Goal: Complete application form: Complete application form

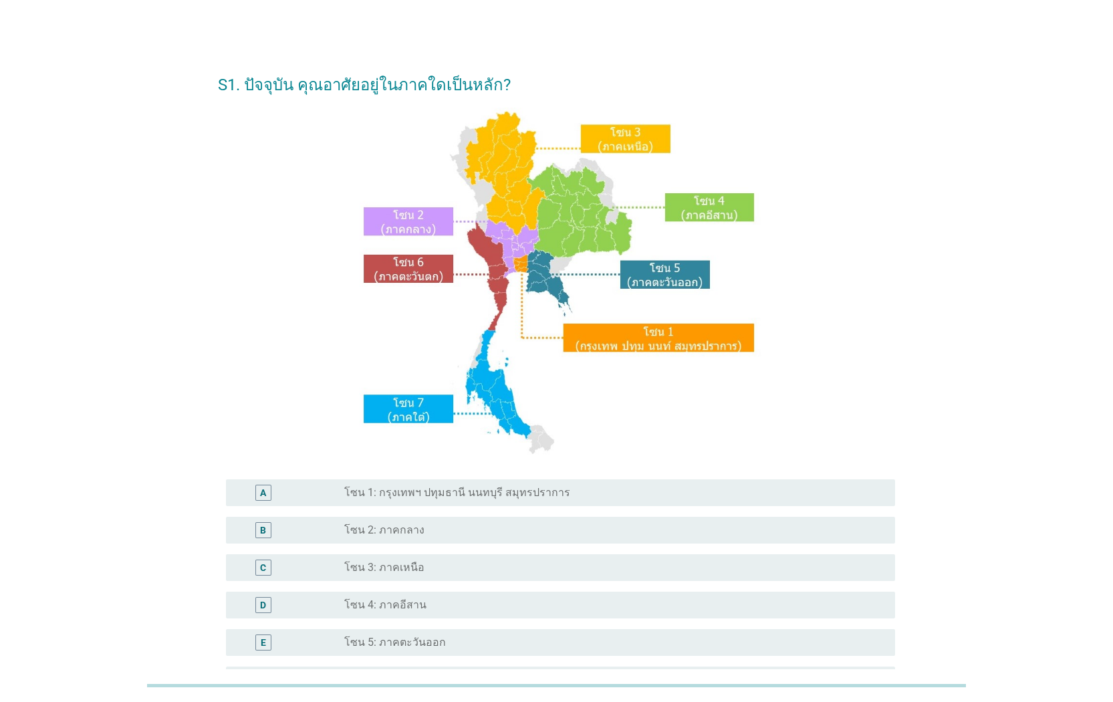
scroll to position [188, 0]
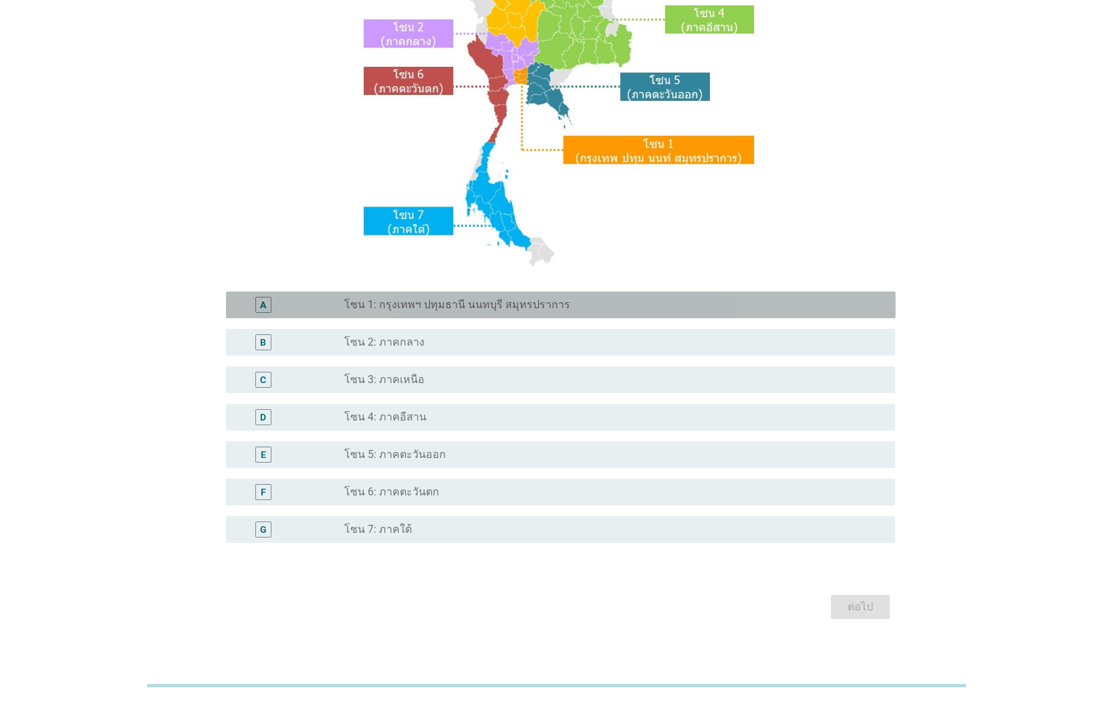
click at [573, 310] on div "radio_button_unchecked โซน 1: กรุงเทพฯ ปทุมธานี นนทบุรี สมุทรปราการ" at bounding box center [608, 304] width 529 height 13
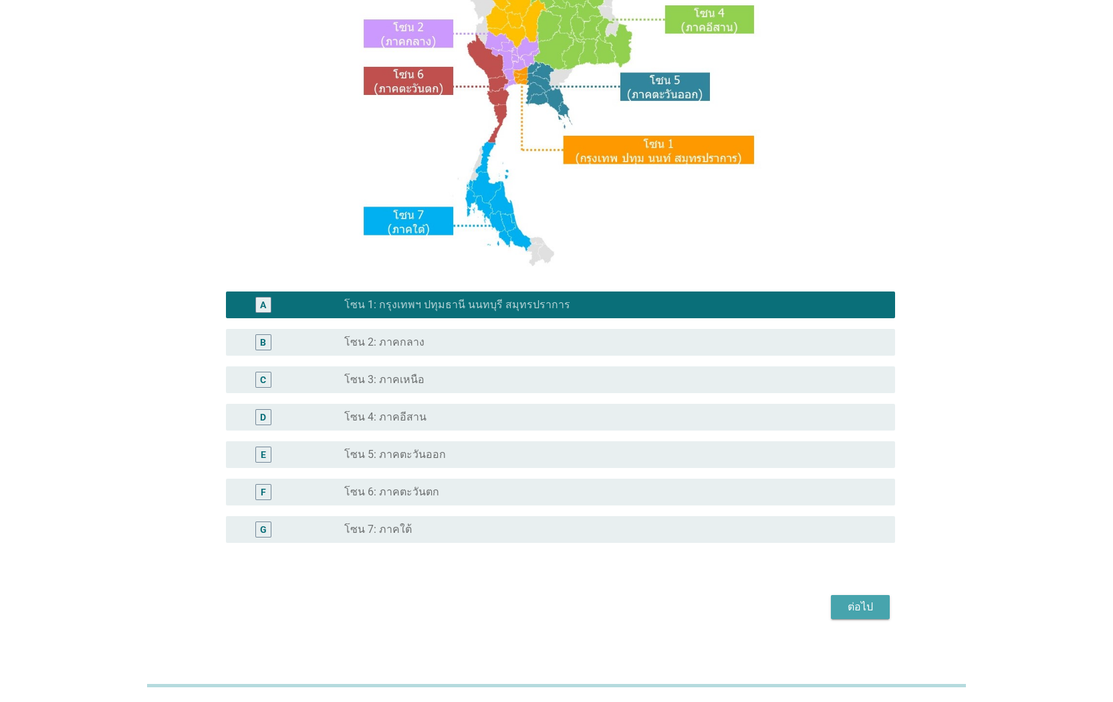
click at [849, 613] on div "ต่อไป" at bounding box center [859, 607] width 37 height 16
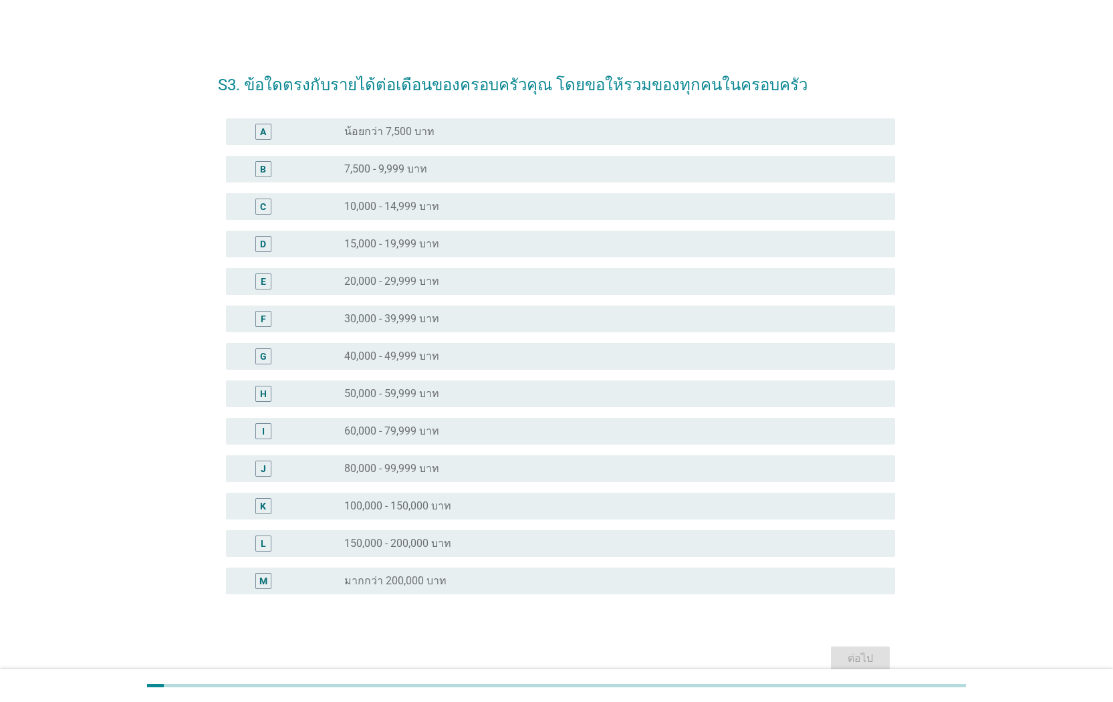
click at [418, 537] on label "150,000 - 200,000 บาท" at bounding box center [397, 543] width 107 height 13
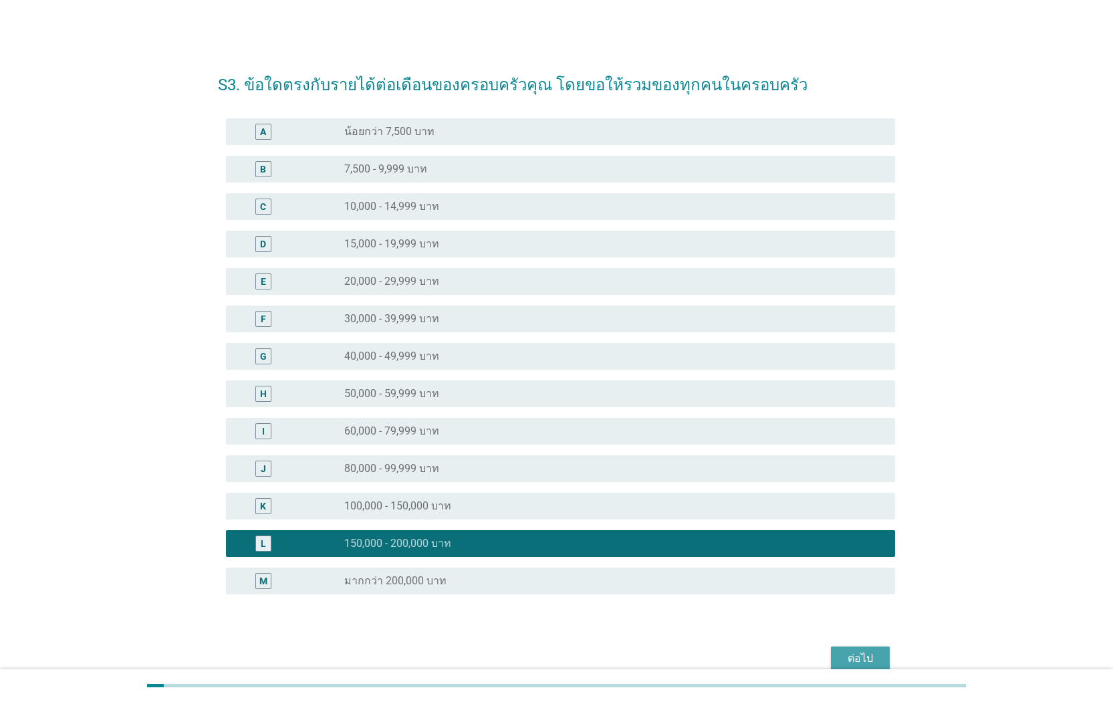
click at [845, 660] on div "ต่อไป" at bounding box center [859, 658] width 37 height 16
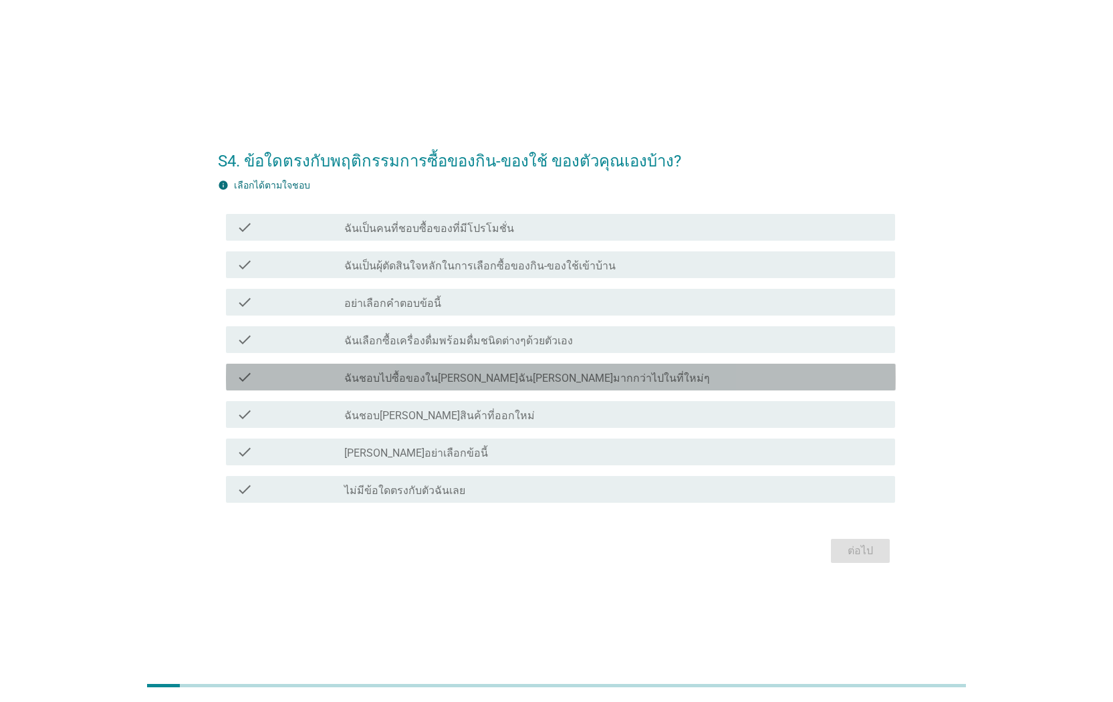
click at [418, 378] on label "ฉันชอบไปซื้อของใน[PERSON_NAME]ฉัน[PERSON_NAME]มากกว่าไปในที่ใหม่ๆ" at bounding box center [527, 378] width 366 height 13
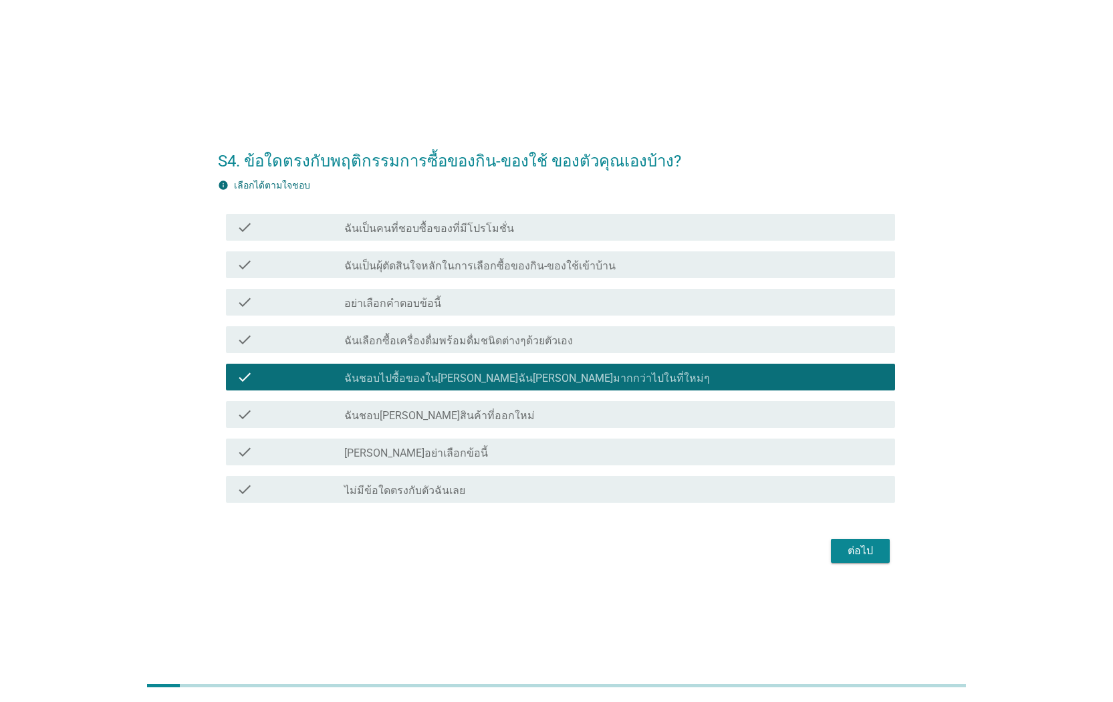
click at [419, 410] on label "ฉันชอบ[PERSON_NAME]สินค้าที่ออกใหม่" at bounding box center [439, 415] width 190 height 13
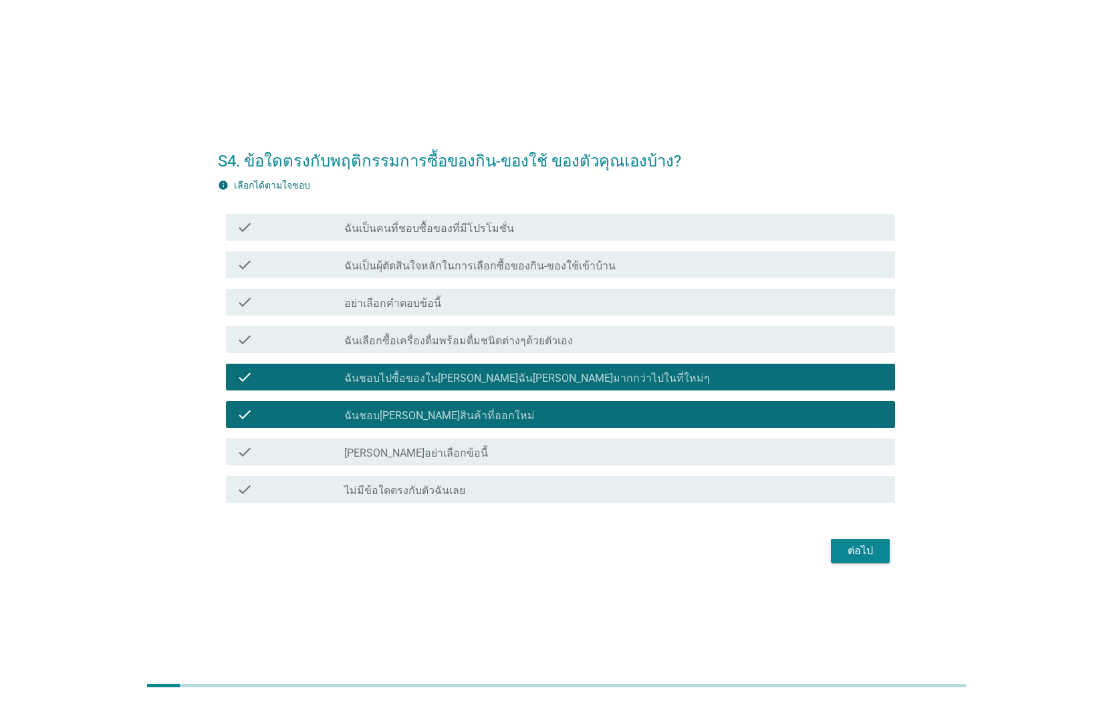
click at [424, 335] on label "ฉันเลือกซื้อเครื่องดื่มพร้อมดื่มชนิดต่างๆด้วยตัวเอง" at bounding box center [458, 340] width 229 height 13
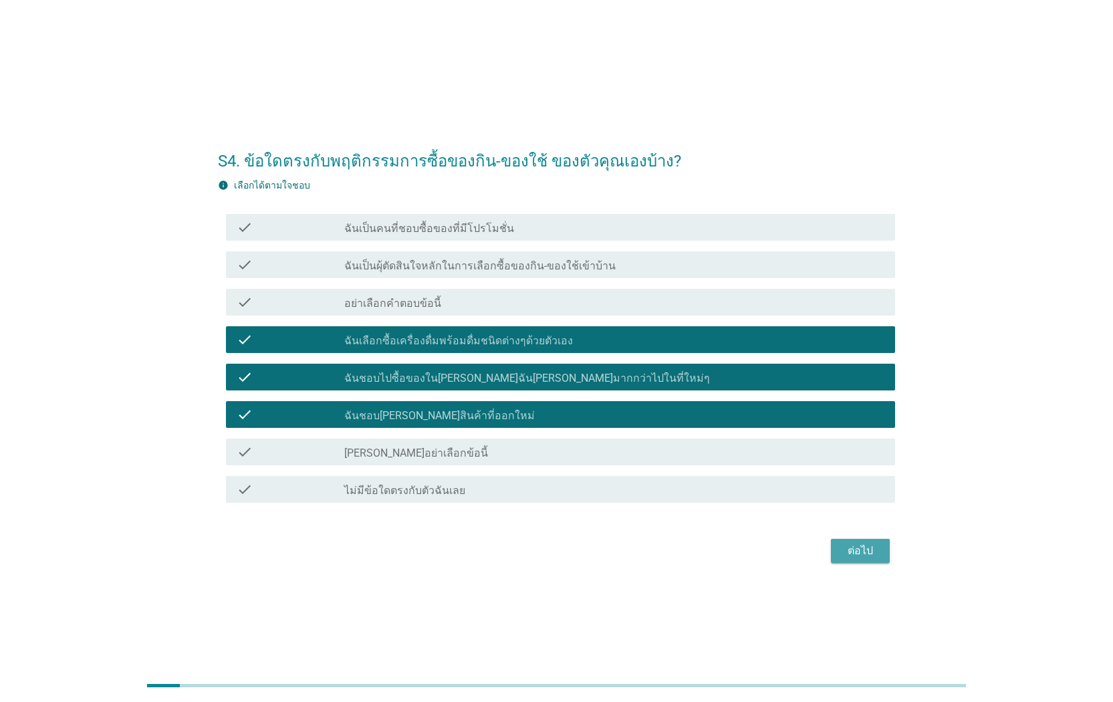
click at [858, 549] on div "ต่อไป" at bounding box center [859, 551] width 37 height 16
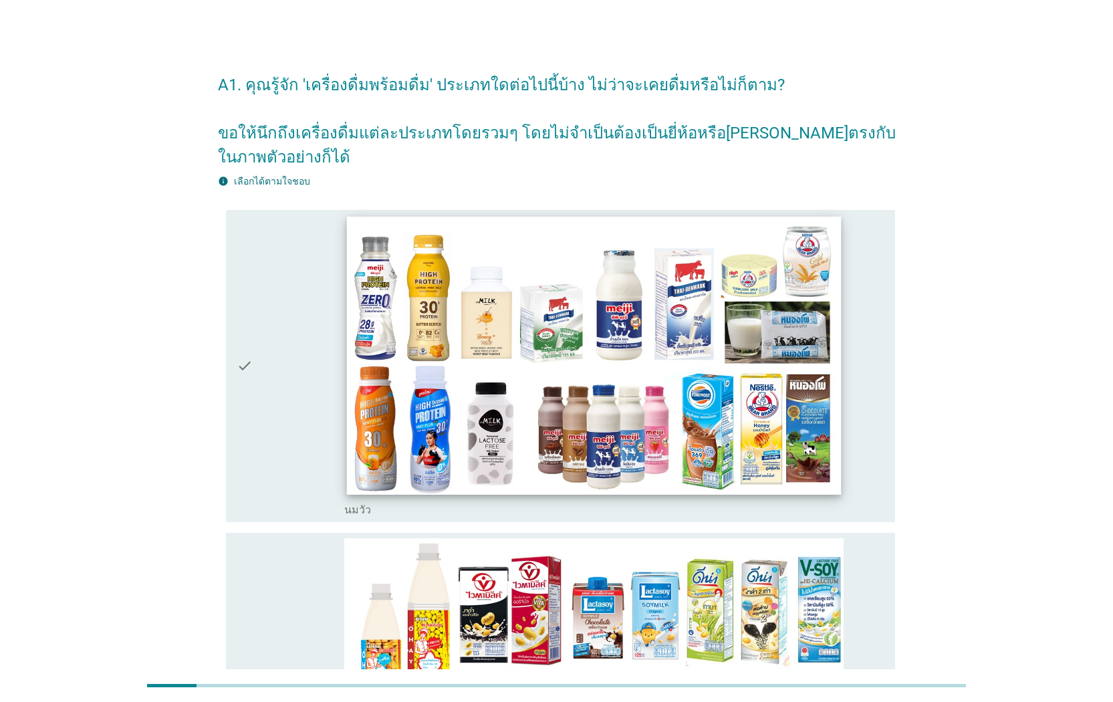
click at [474, 350] on img at bounding box center [594, 356] width 494 height 278
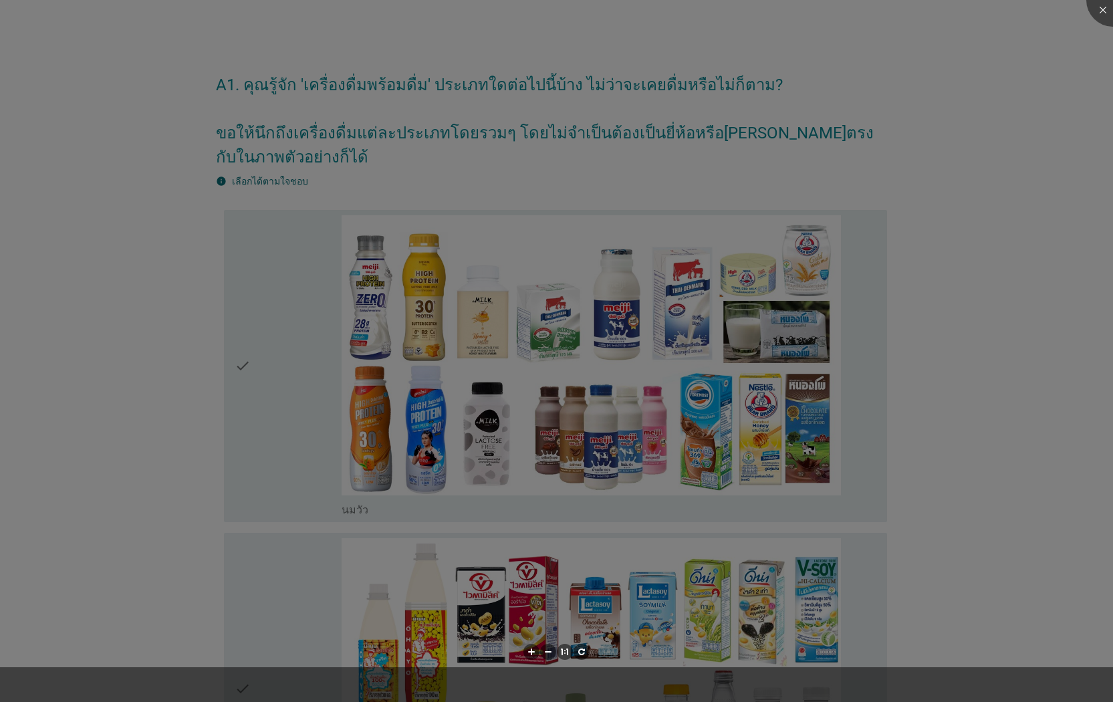
scroll to position [259, 0]
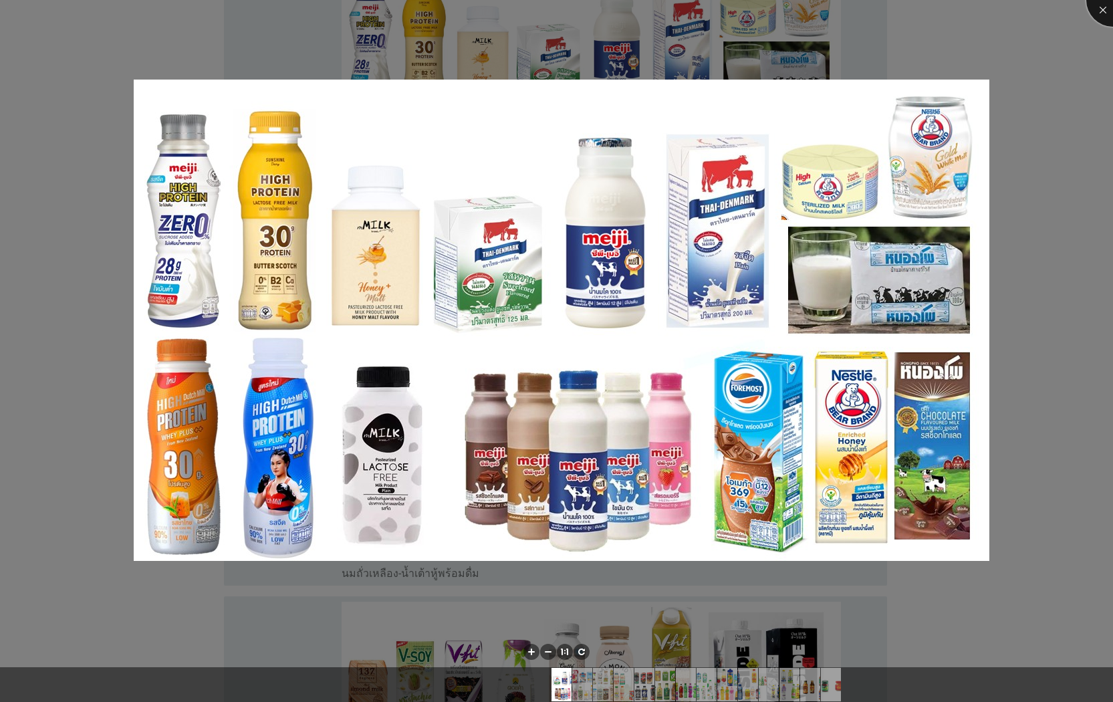
click at [1103, 12] on div at bounding box center [1112, -1] width 53 height 53
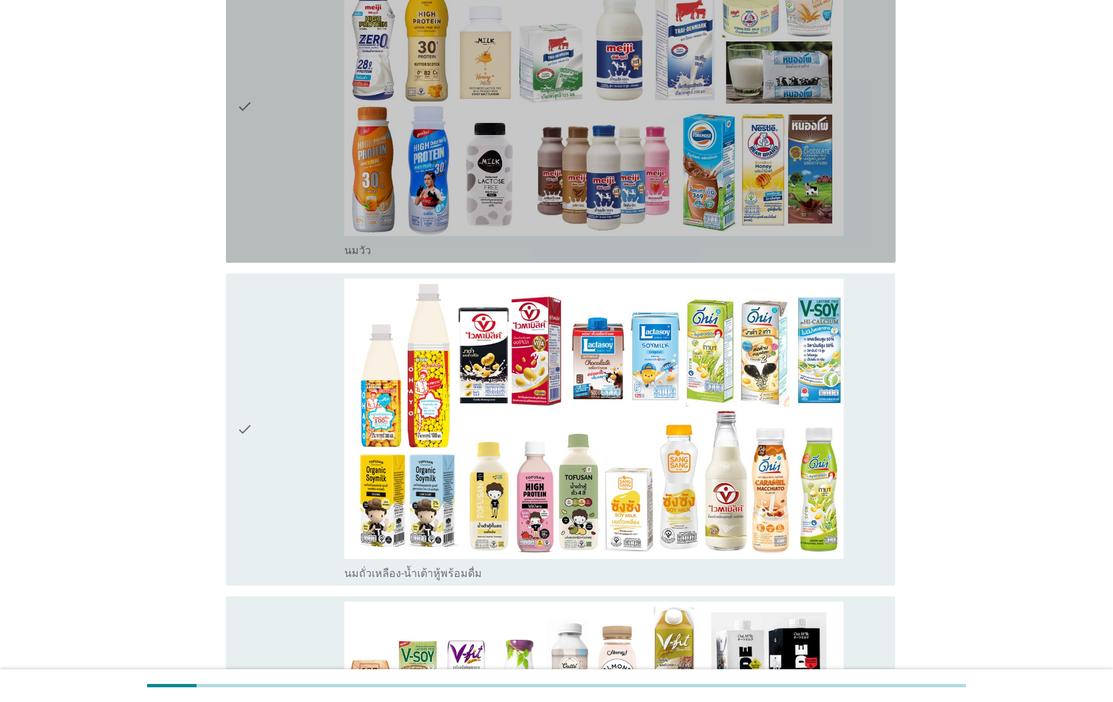
click at [286, 170] on div "check" at bounding box center [291, 106] width 108 height 301
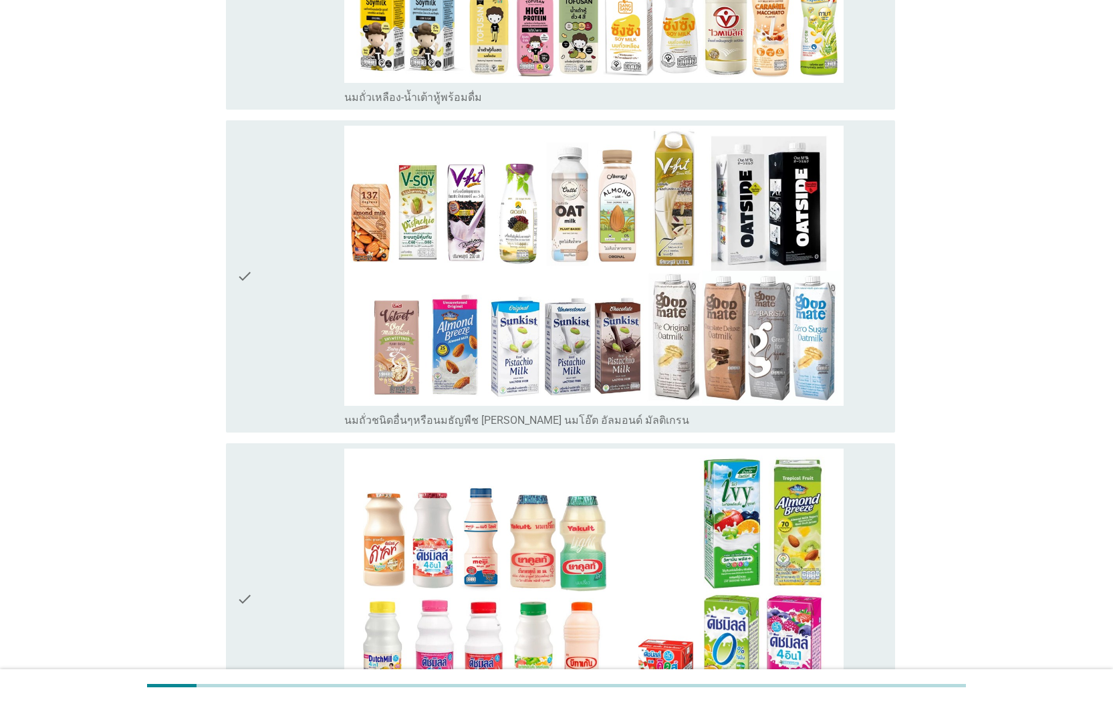
click at [293, 361] on div "check" at bounding box center [291, 276] width 108 height 301
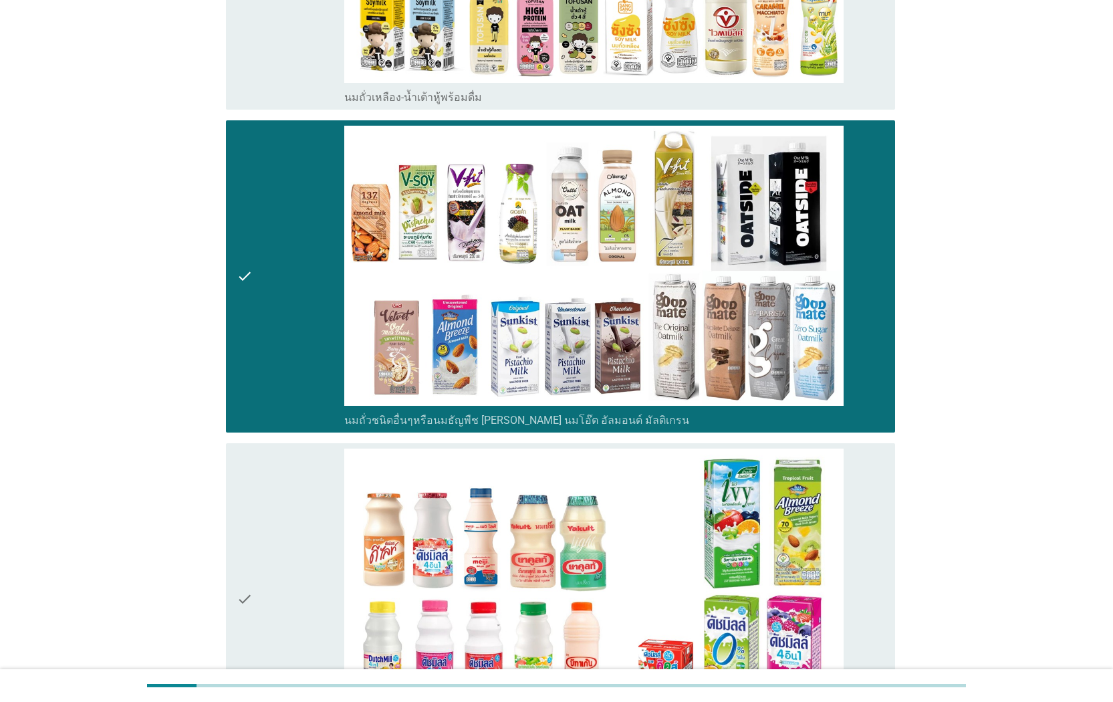
scroll to position [1187, 0]
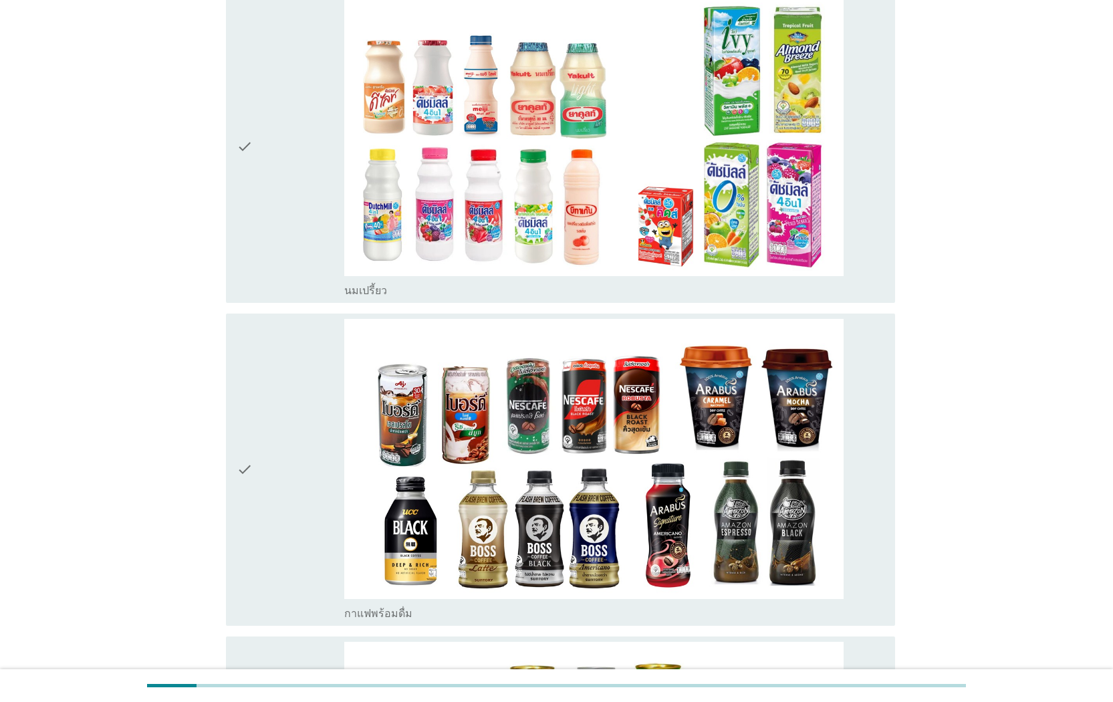
click at [292, 229] on div "check" at bounding box center [291, 146] width 108 height 301
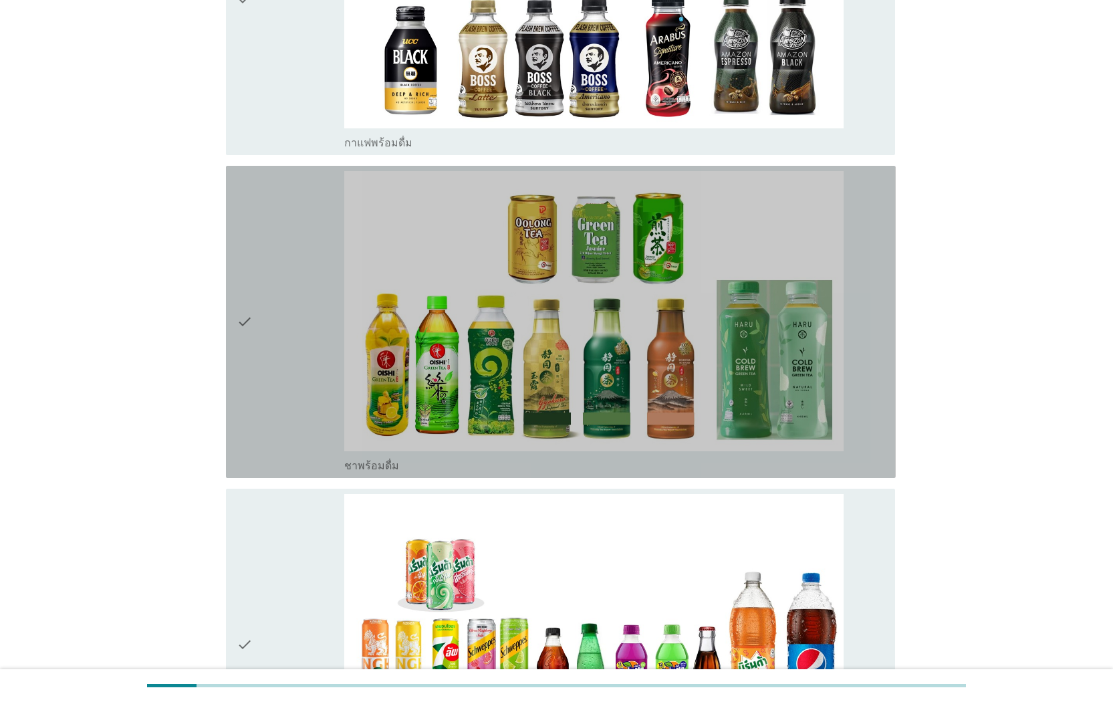
click at [275, 412] on div "check" at bounding box center [291, 321] width 108 height 301
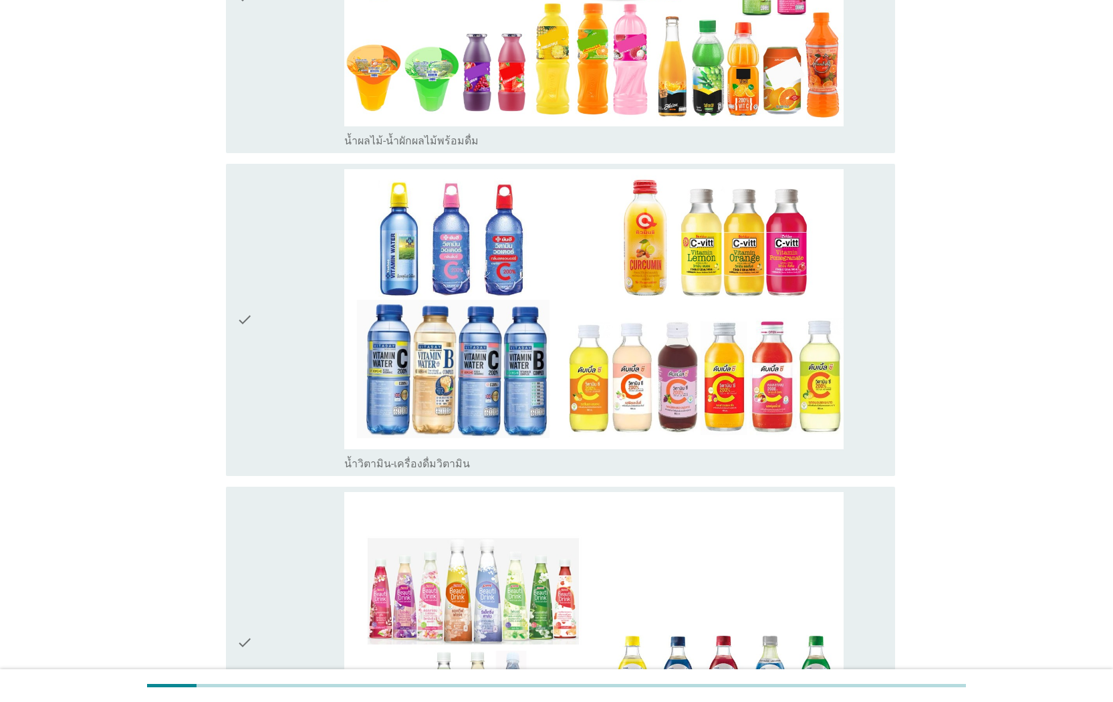
click at [291, 409] on div "check" at bounding box center [291, 319] width 108 height 301
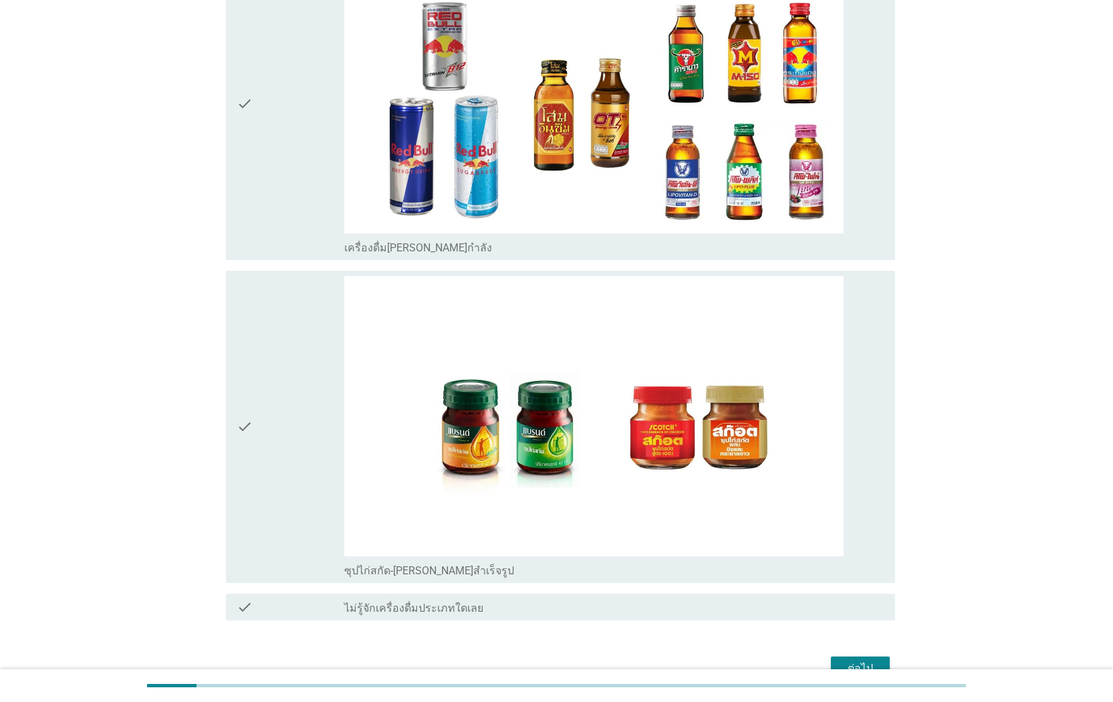
scroll to position [4209, 0]
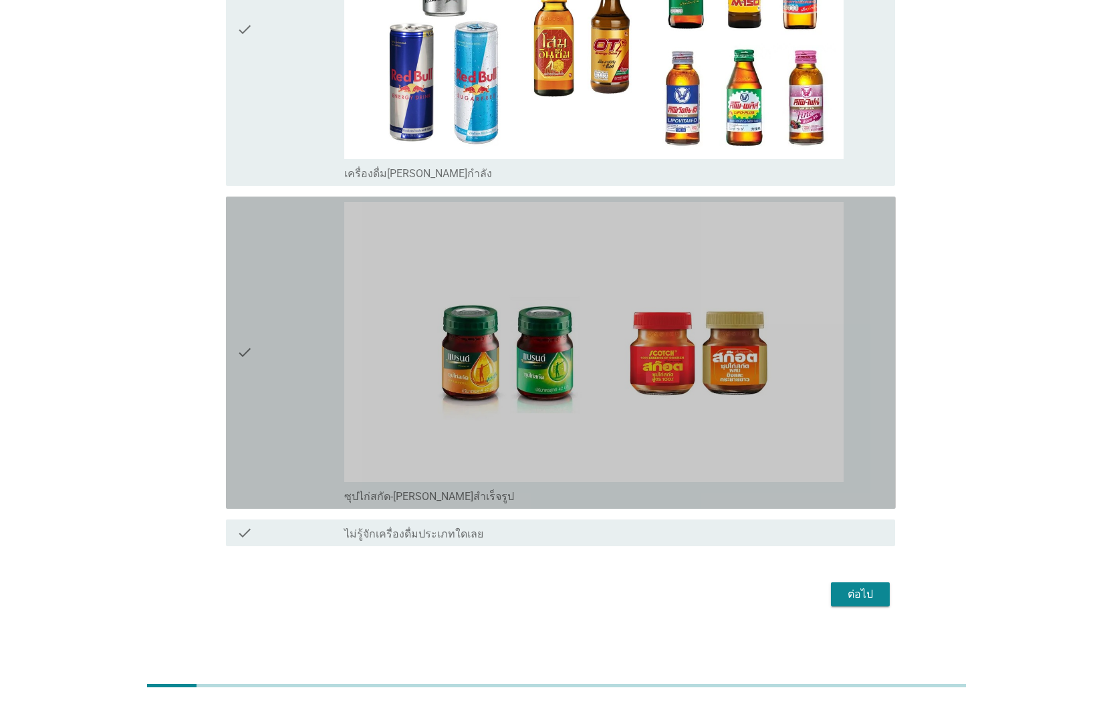
click at [271, 353] on div "check" at bounding box center [291, 352] width 108 height 301
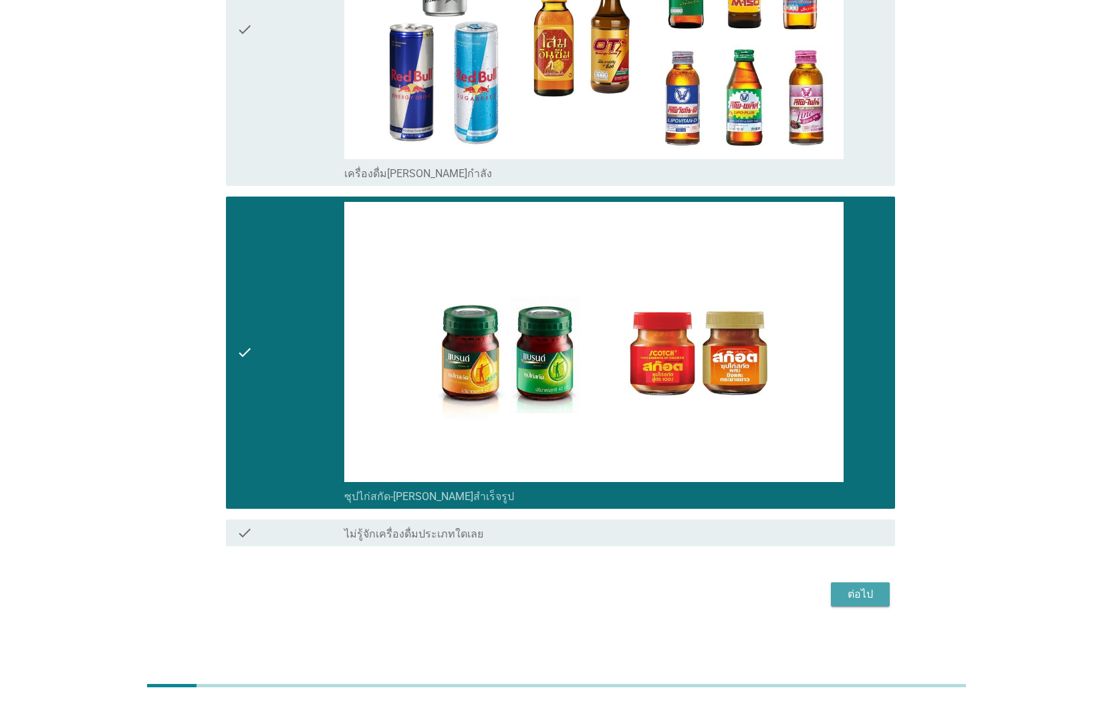
click at [865, 589] on div "ต่อไป" at bounding box center [859, 594] width 37 height 16
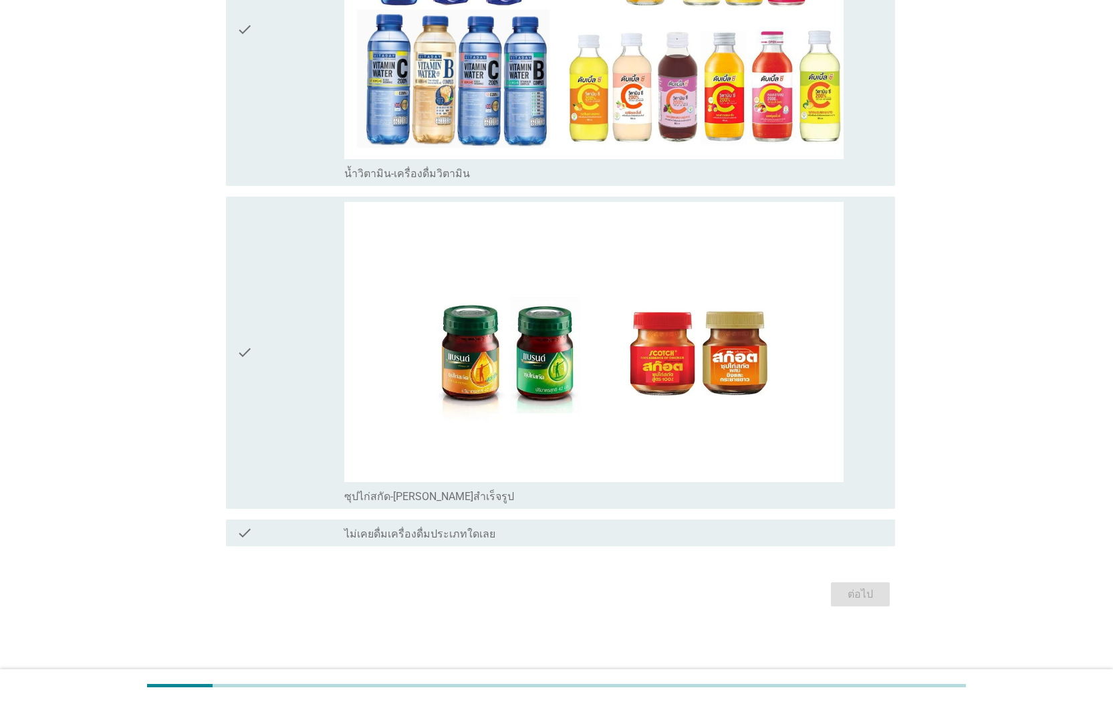
scroll to position [0, 0]
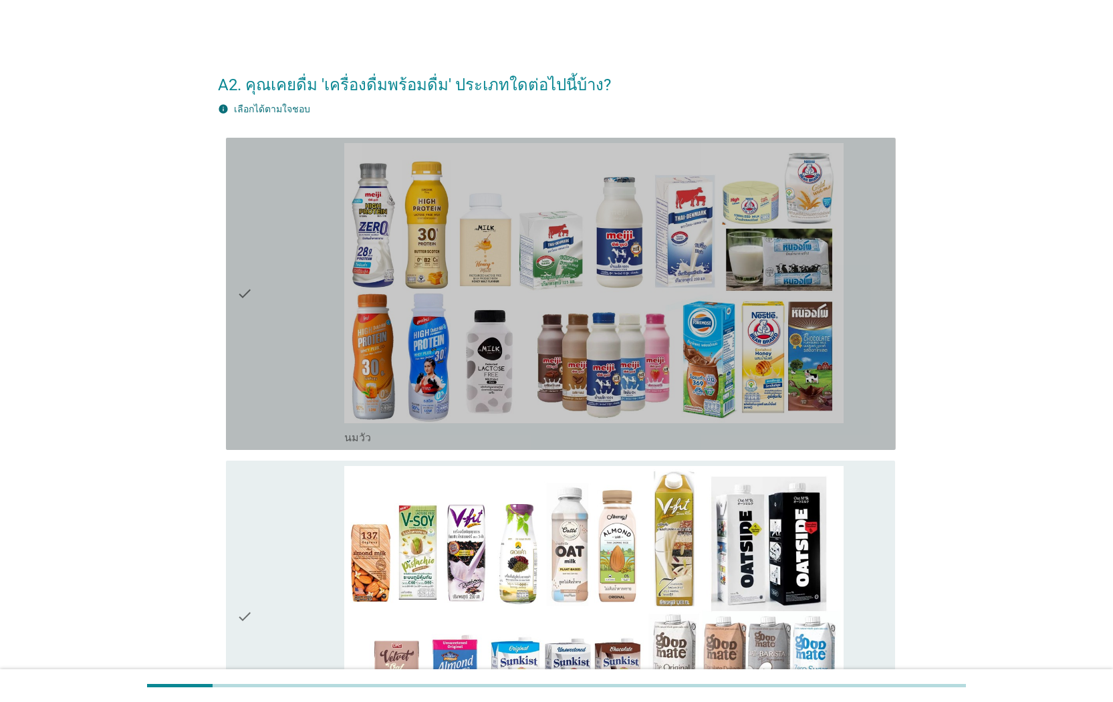
click at [244, 345] on icon "check" at bounding box center [245, 293] width 16 height 301
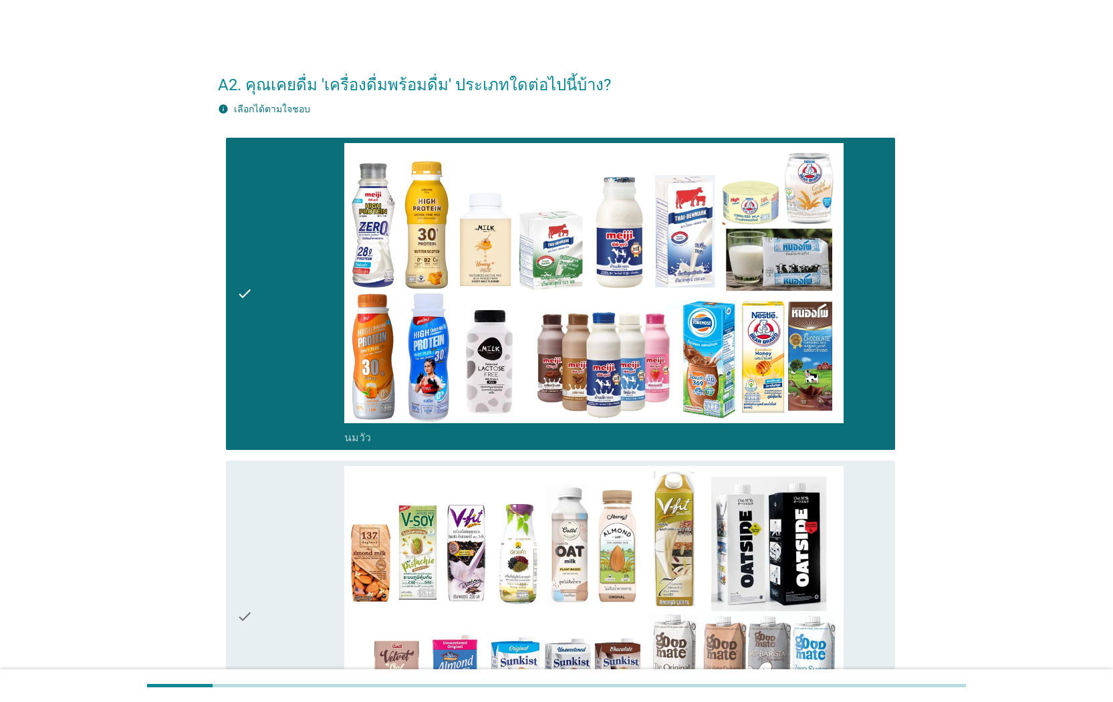
scroll to position [456, 0]
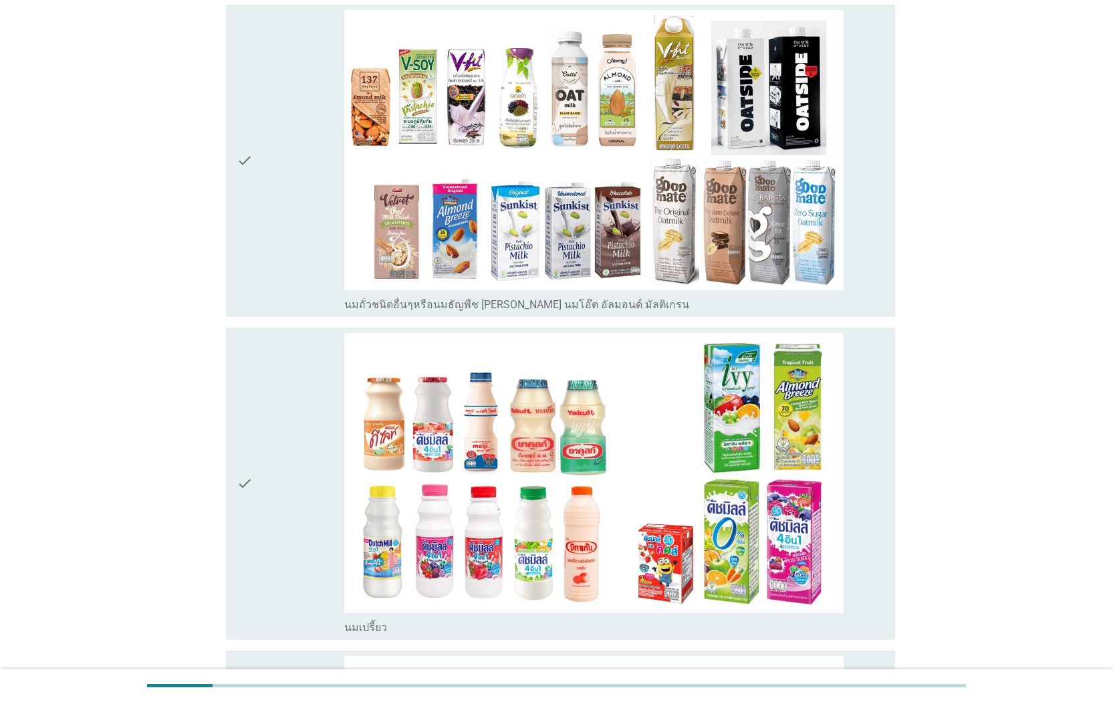
click at [259, 404] on div "check" at bounding box center [291, 483] width 108 height 301
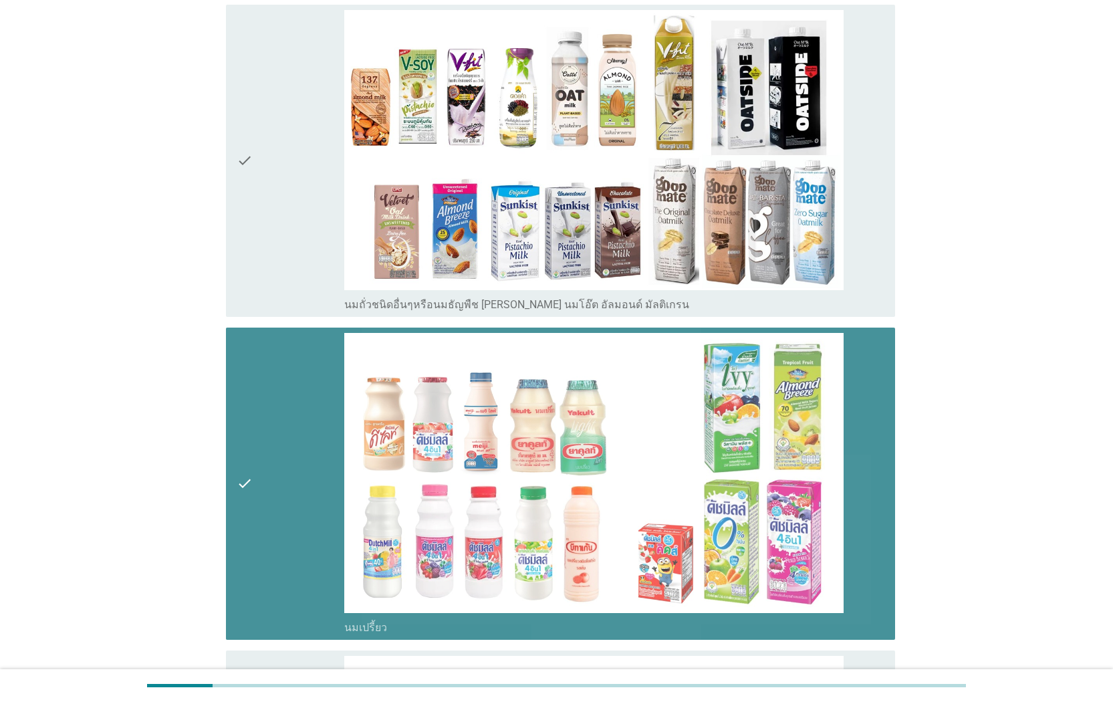
click at [243, 275] on icon "check" at bounding box center [245, 160] width 16 height 301
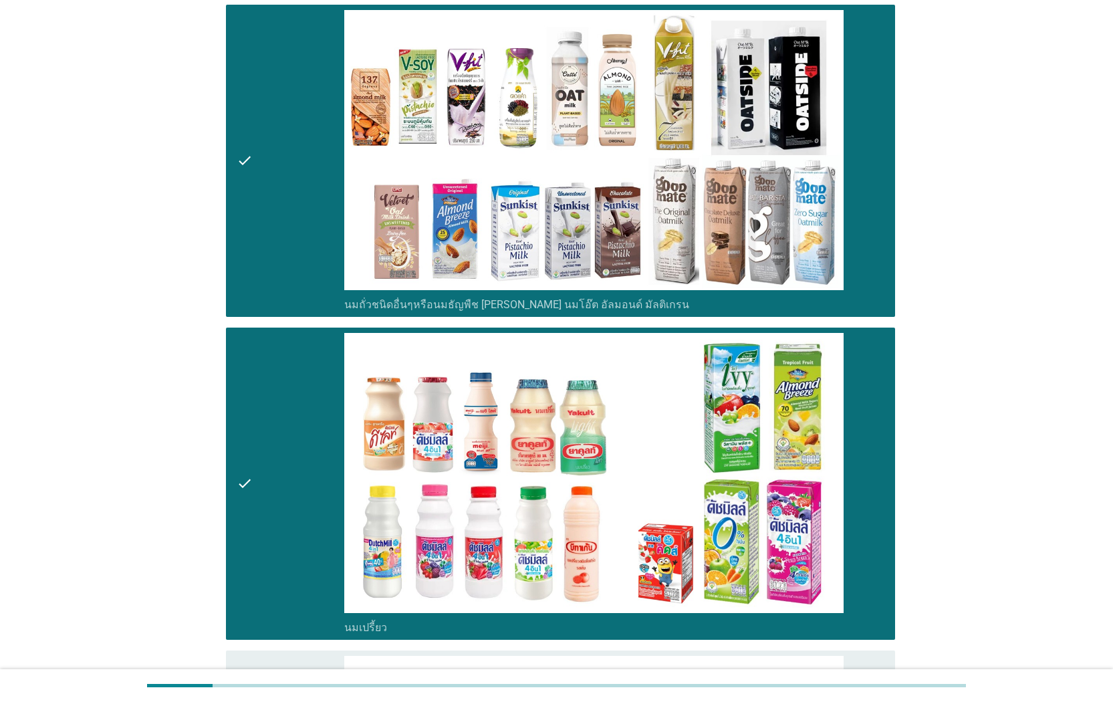
scroll to position [1342, 0]
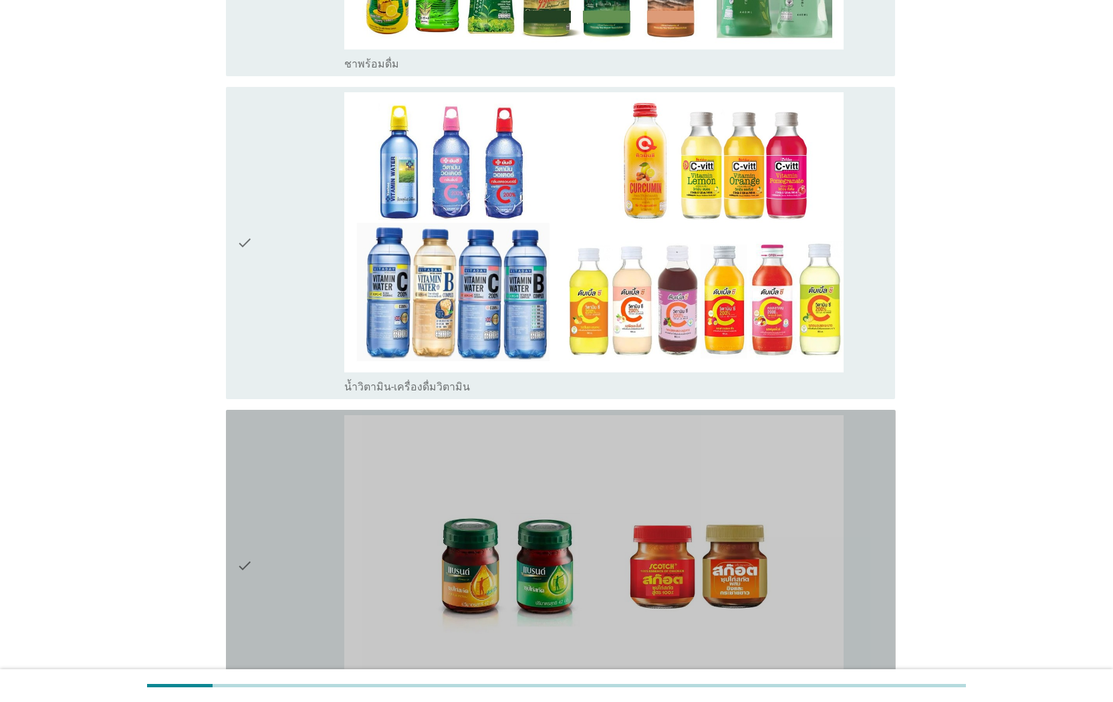
drag, startPoint x: 258, startPoint y: 488, endPoint x: 262, endPoint y: 476, distance: 12.7
click at [259, 488] on div "check" at bounding box center [291, 565] width 108 height 301
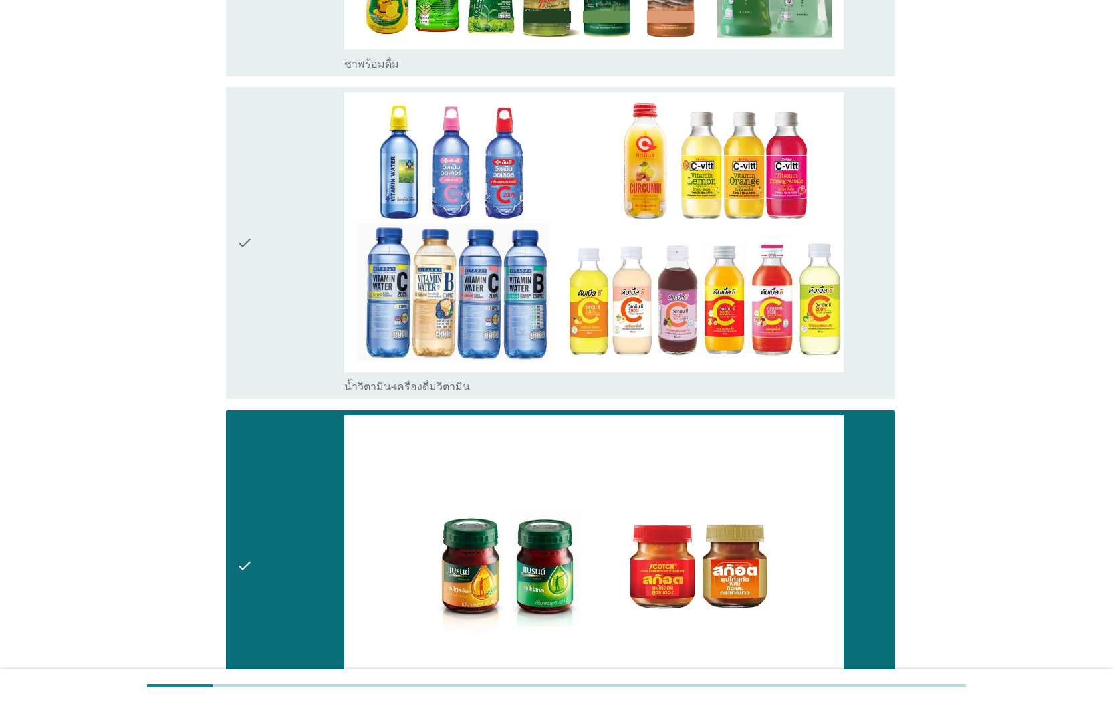
click at [264, 335] on div "check" at bounding box center [291, 242] width 108 height 301
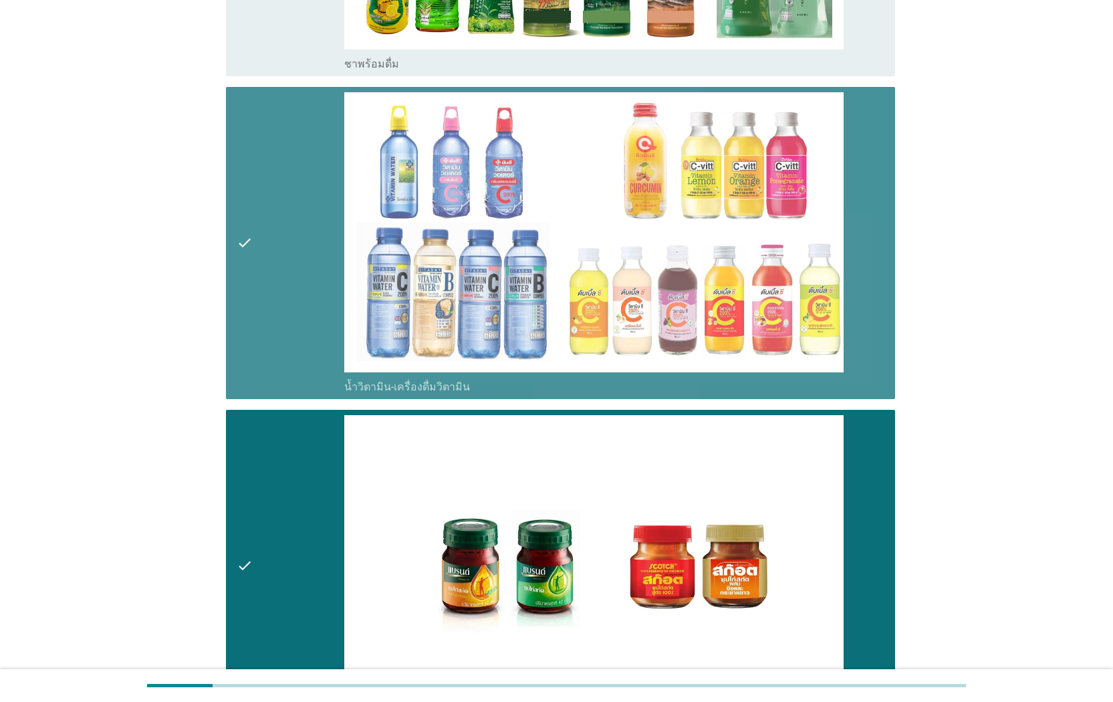
scroll to position [1555, 0]
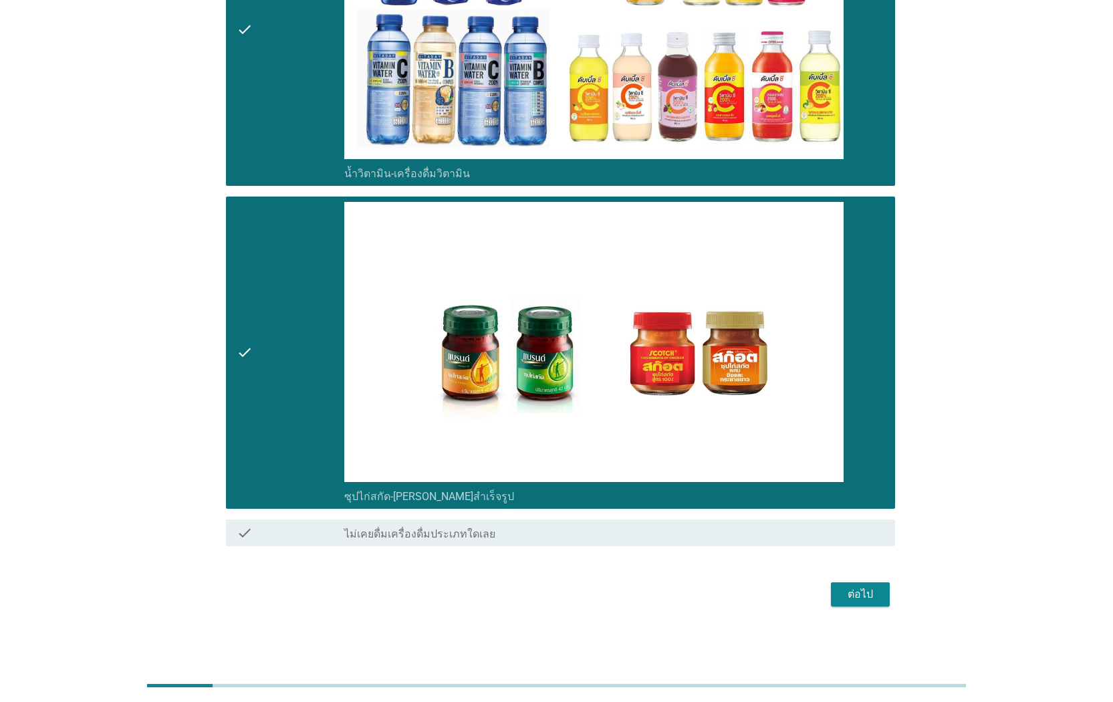
click at [856, 594] on div "ต่อไป" at bounding box center [859, 594] width 37 height 16
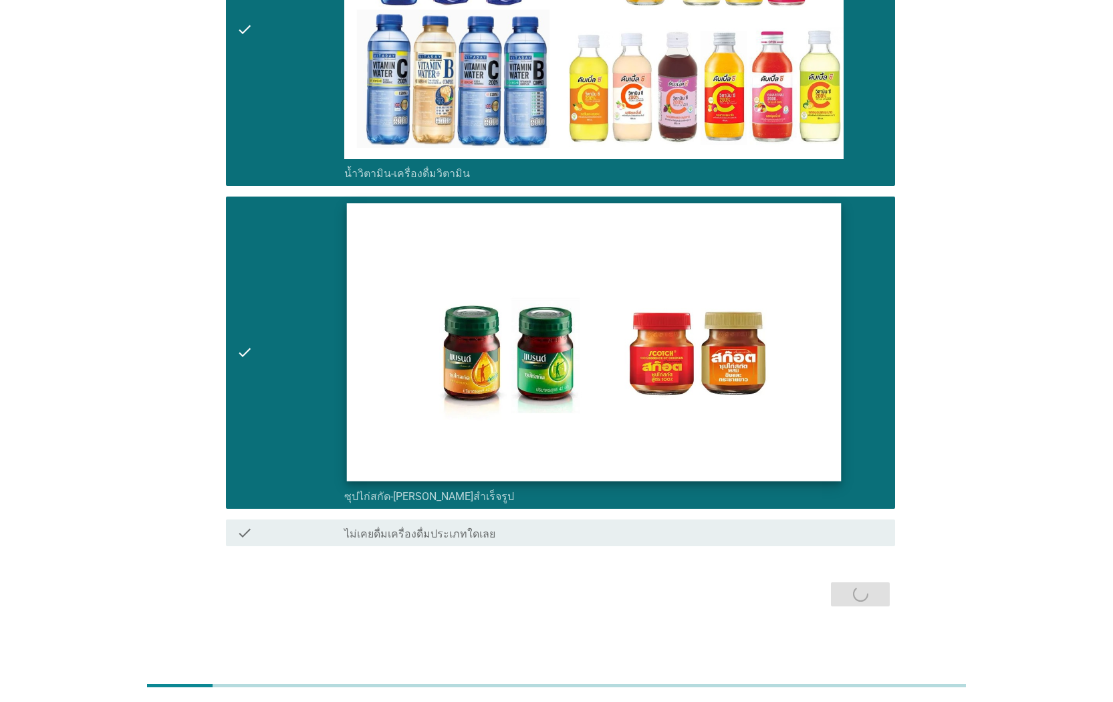
scroll to position [0, 0]
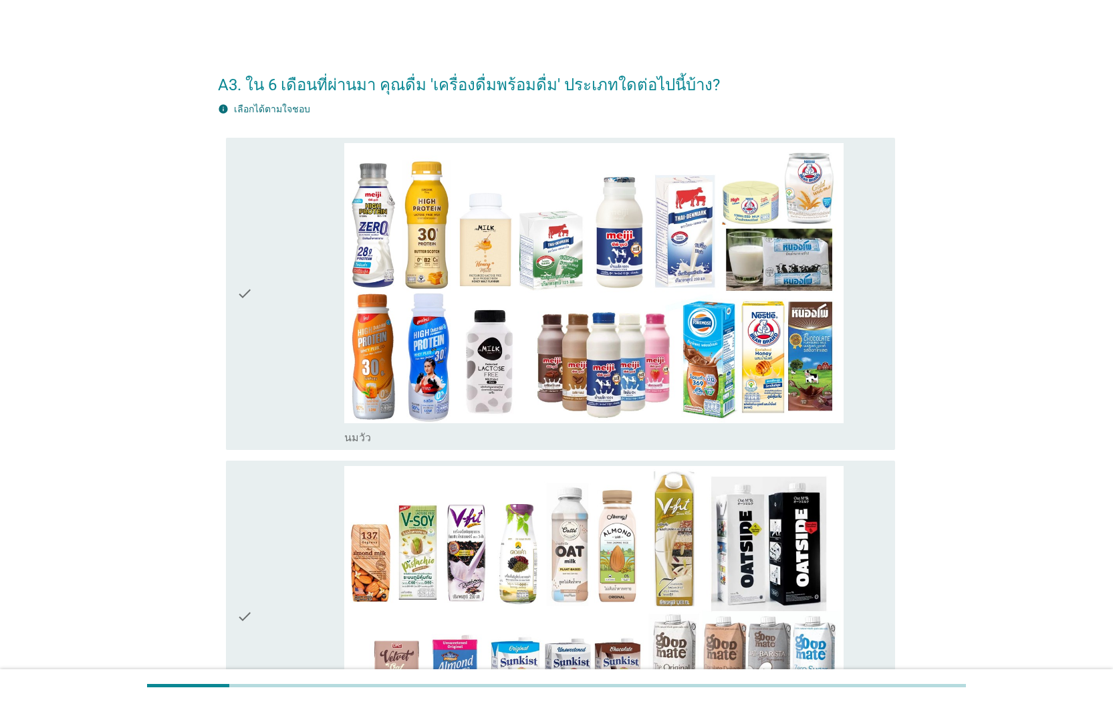
click at [281, 351] on div "check" at bounding box center [291, 293] width 108 height 301
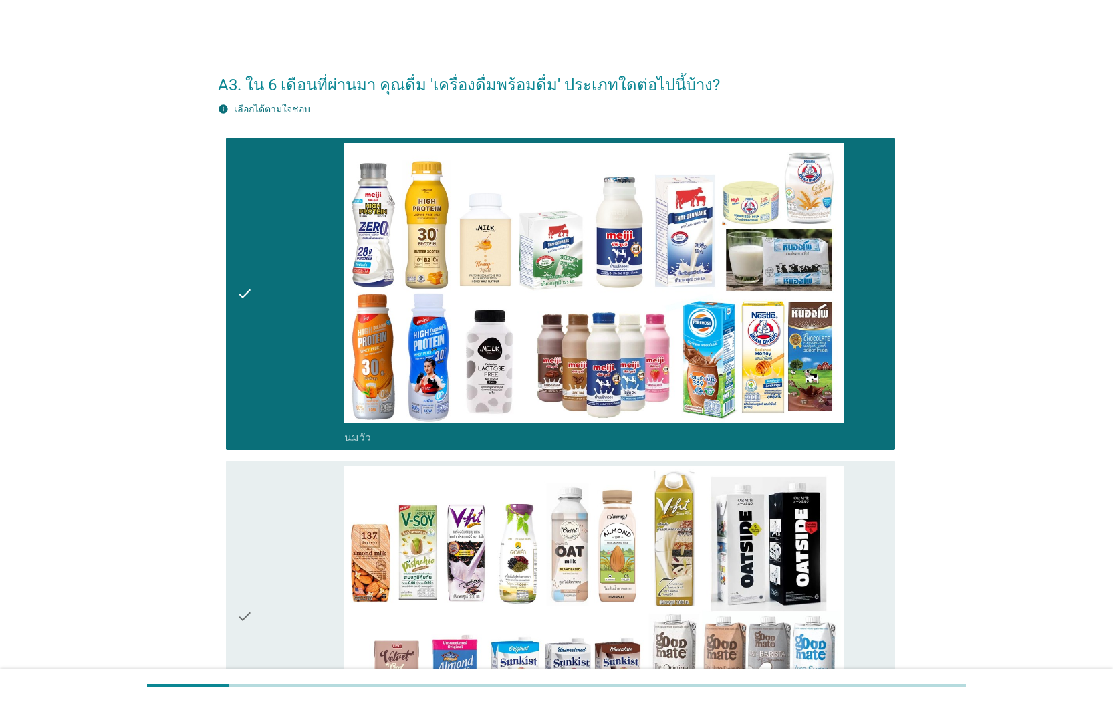
scroll to position [363, 0]
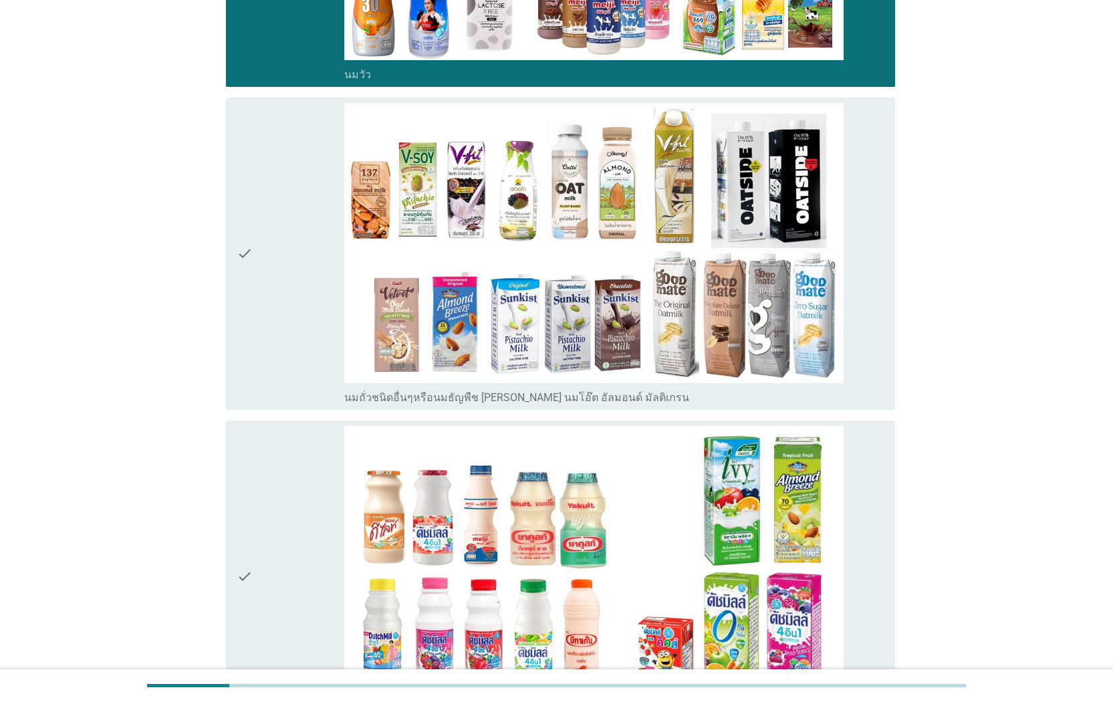
drag, startPoint x: 268, startPoint y: 505, endPoint x: 268, endPoint y: 493, distance: 12.0
click at [269, 506] on div "check" at bounding box center [291, 576] width 108 height 301
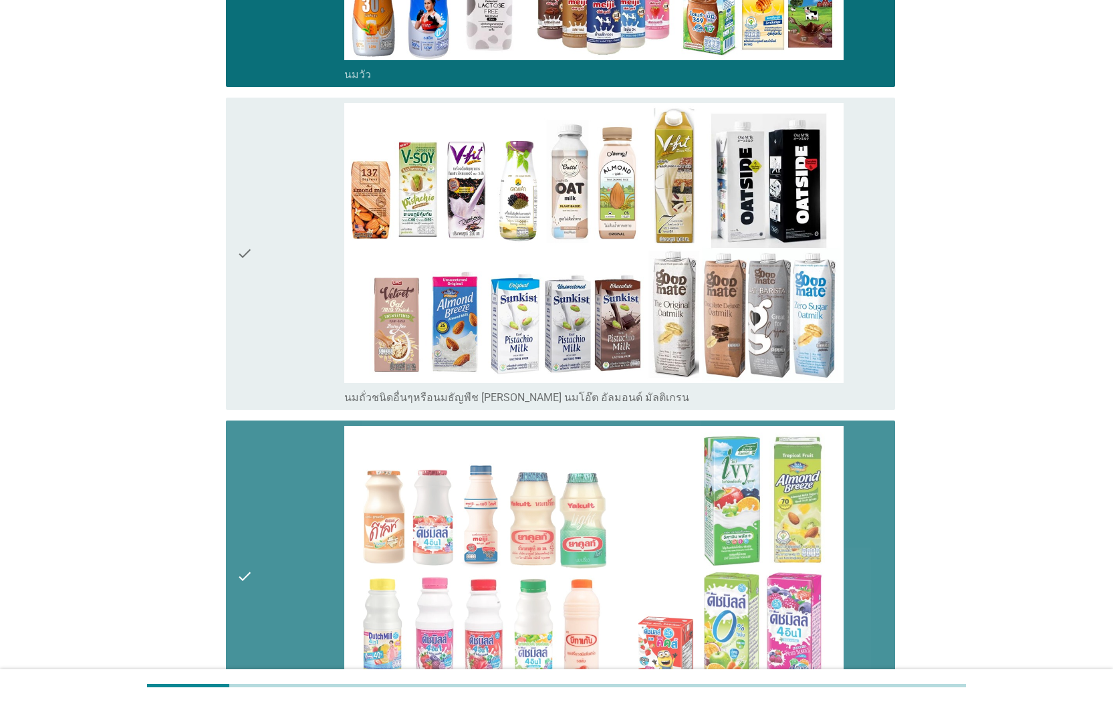
click at [272, 343] on div "check" at bounding box center [291, 253] width 108 height 301
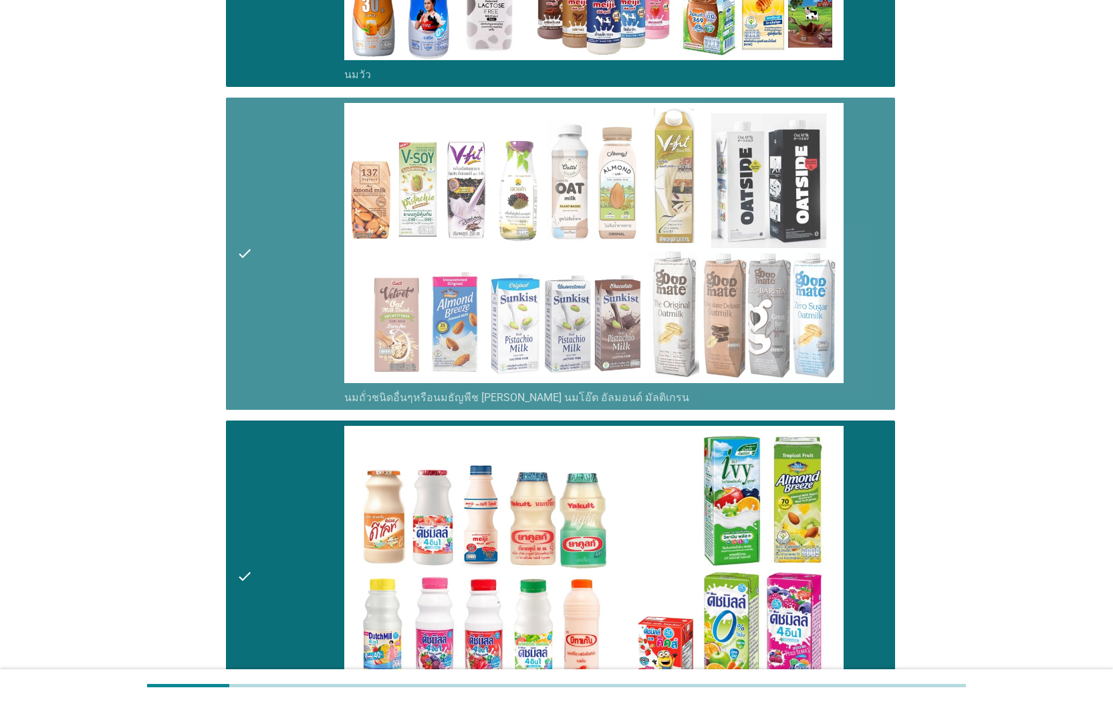
scroll to position [1232, 0]
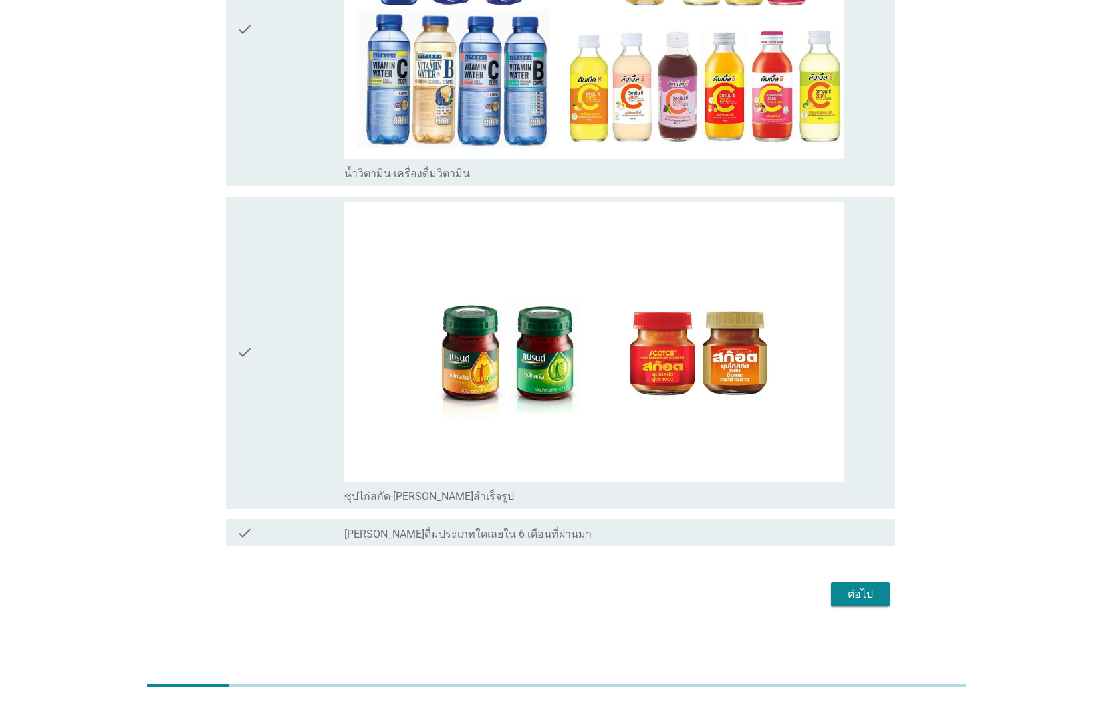
drag, startPoint x: 269, startPoint y: 441, endPoint x: 289, endPoint y: 447, distance: 20.9
click at [269, 440] on div "check" at bounding box center [291, 352] width 108 height 301
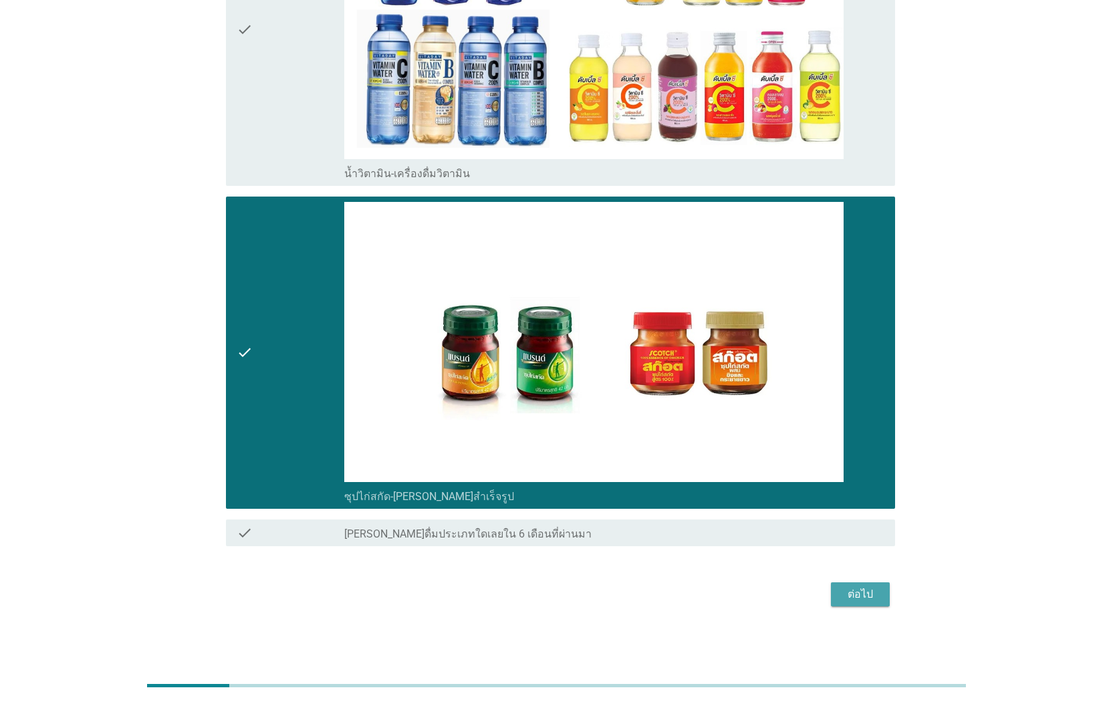
click at [857, 586] on div "ต่อไป" at bounding box center [859, 594] width 37 height 16
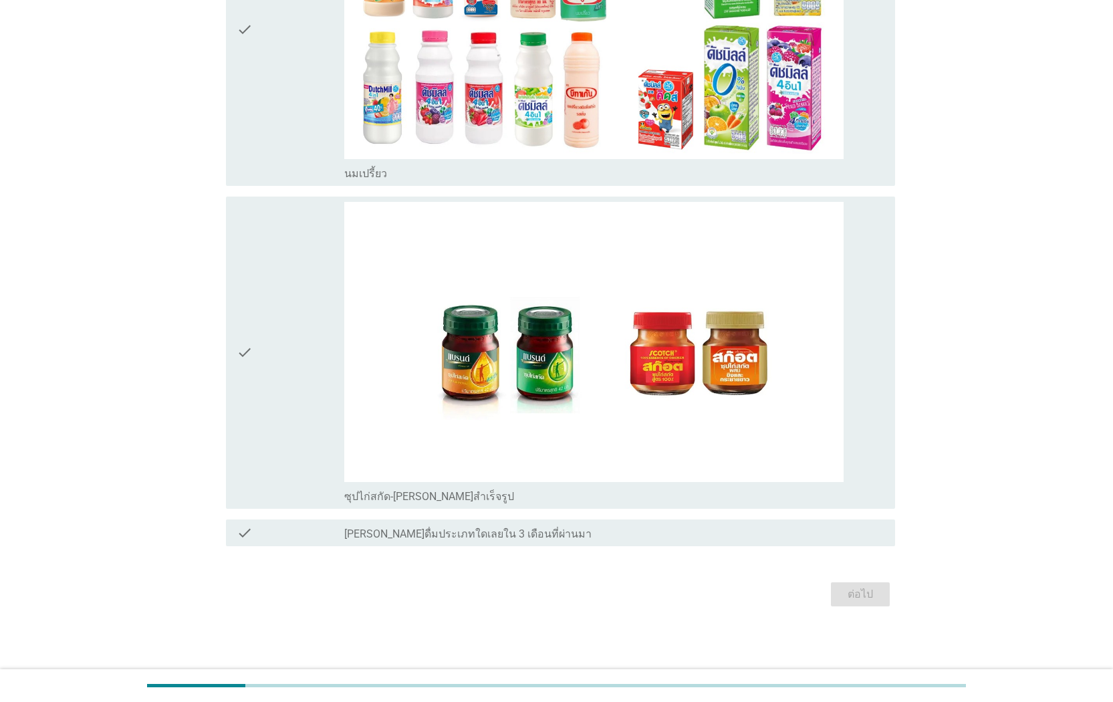
scroll to position [0, 0]
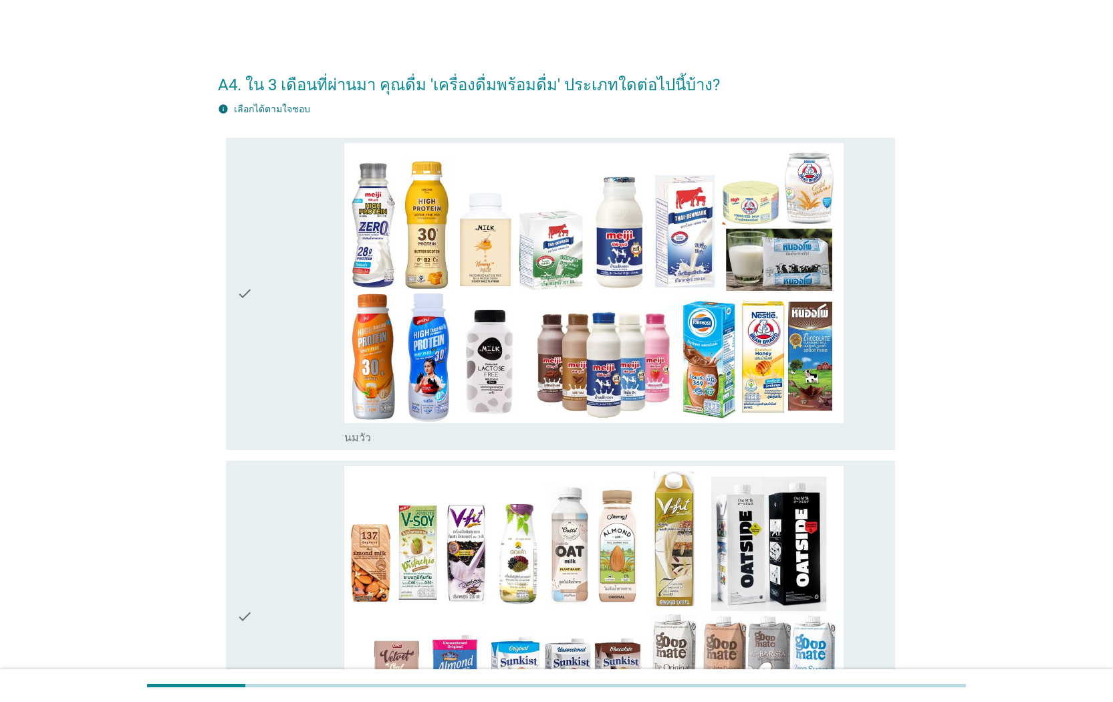
click at [253, 389] on div "check" at bounding box center [291, 293] width 108 height 301
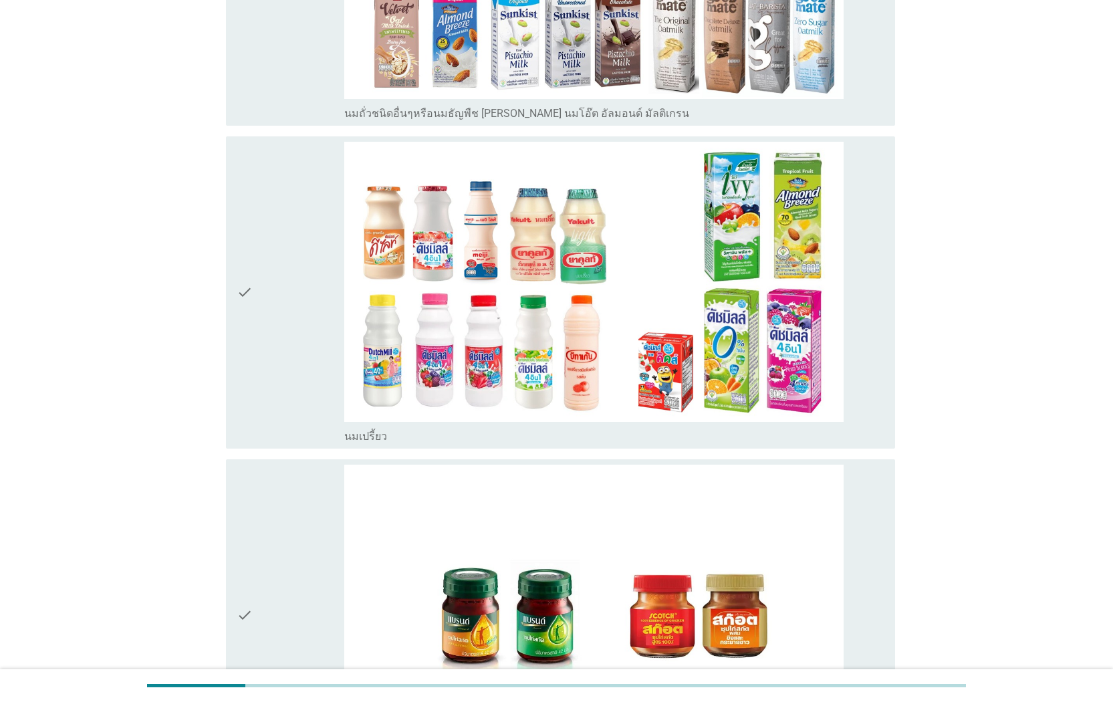
scroll to position [851, 0]
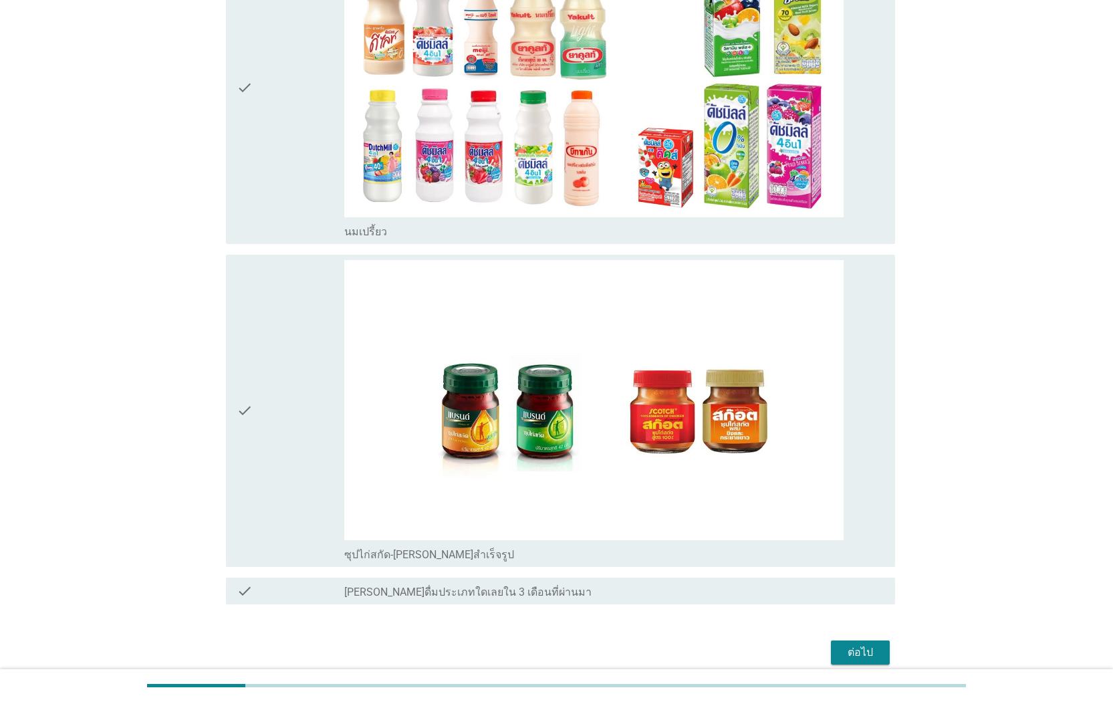
click at [245, 408] on icon "check" at bounding box center [245, 410] width 16 height 301
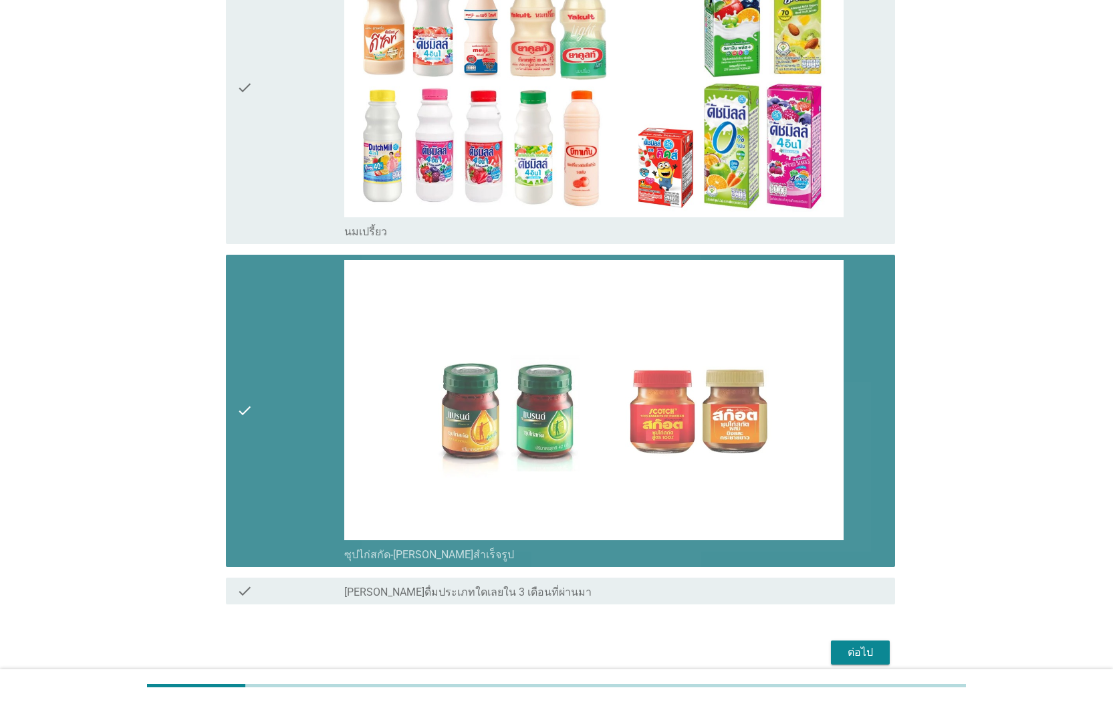
click at [243, 231] on icon "check" at bounding box center [245, 87] width 16 height 301
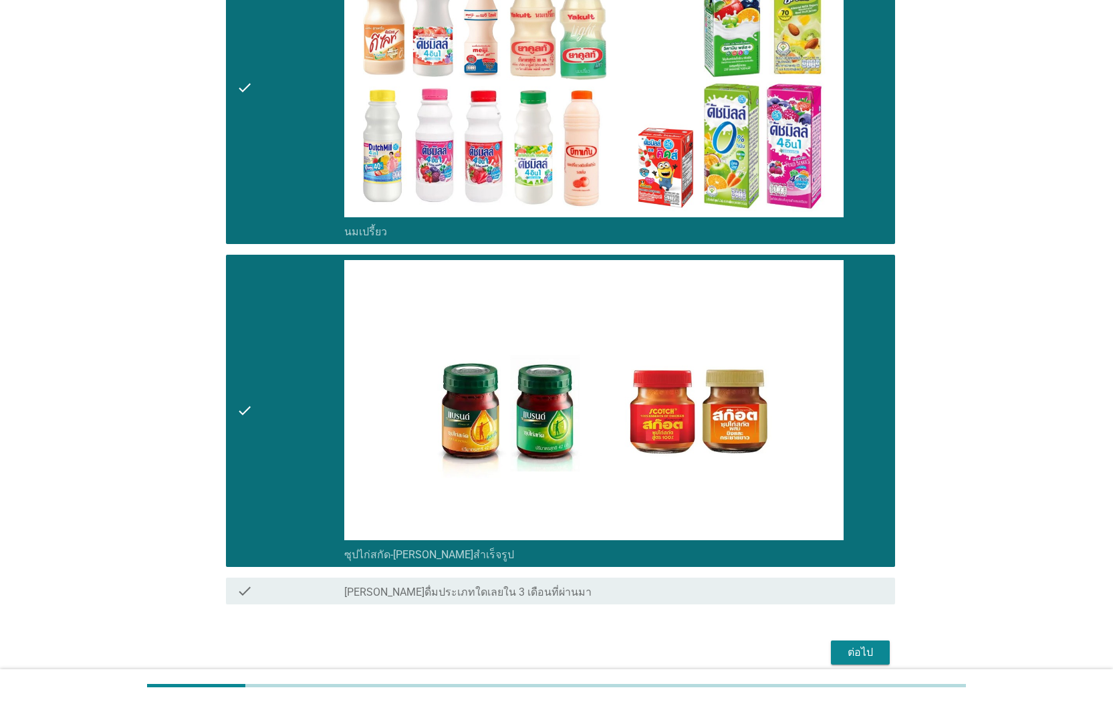
click at [860, 654] on div "ต่อไป" at bounding box center [859, 652] width 37 height 16
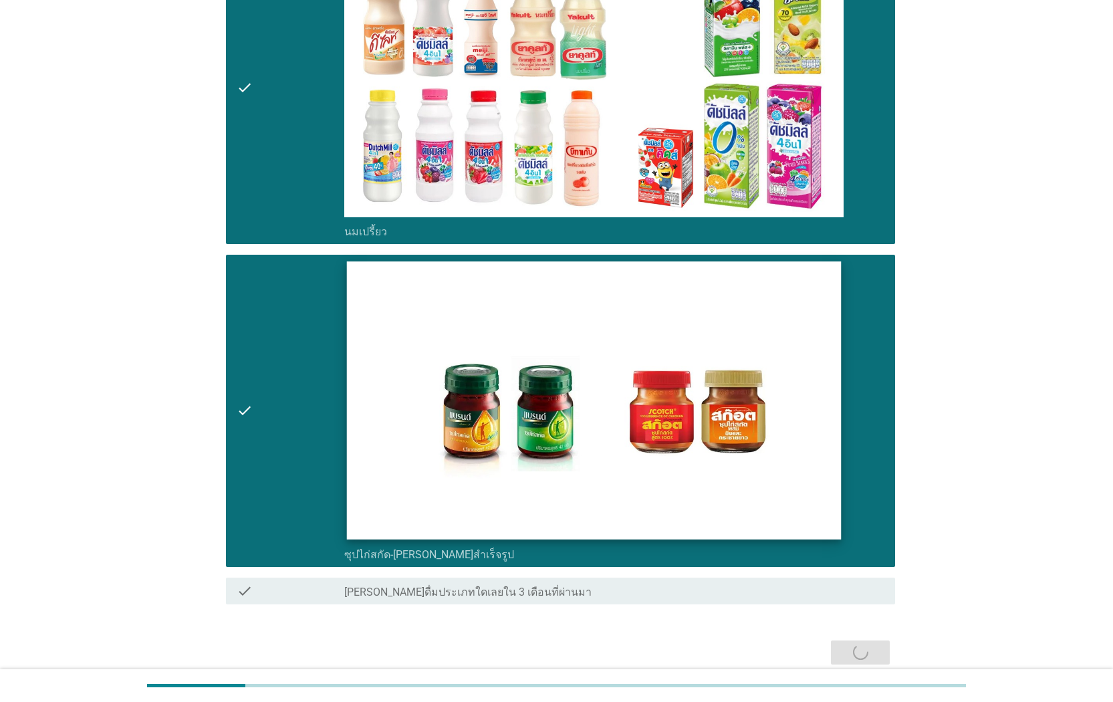
scroll to position [0, 0]
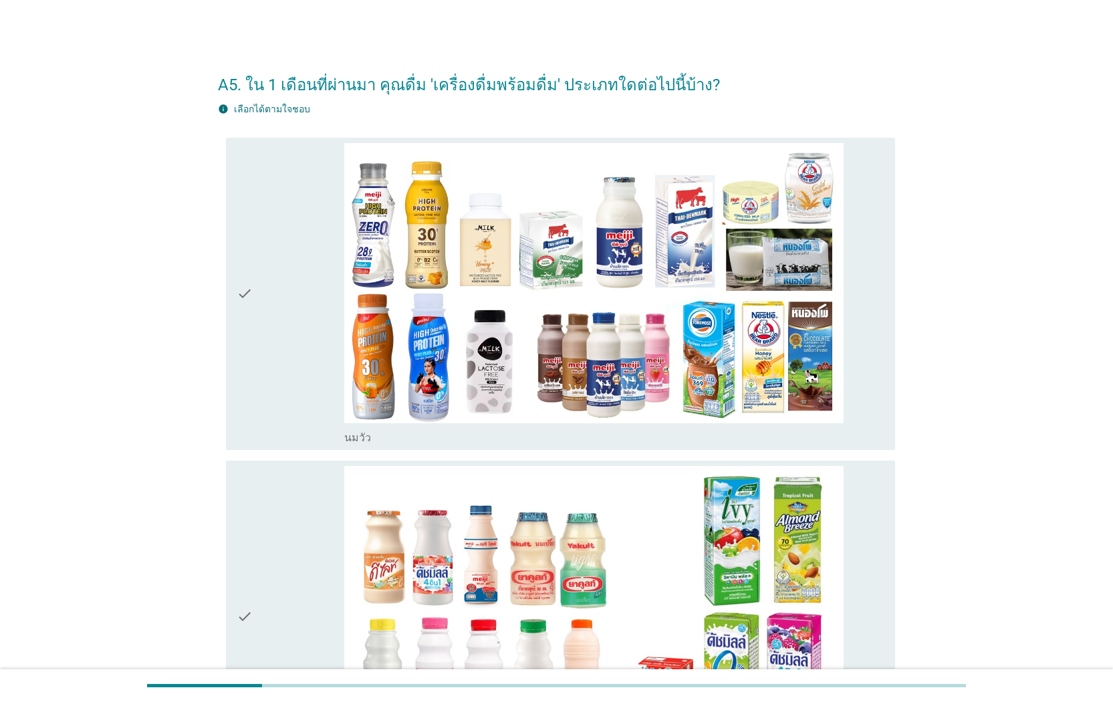
drag, startPoint x: 262, startPoint y: 383, endPoint x: 258, endPoint y: 393, distance: 10.8
click at [262, 383] on div "check" at bounding box center [291, 293] width 108 height 301
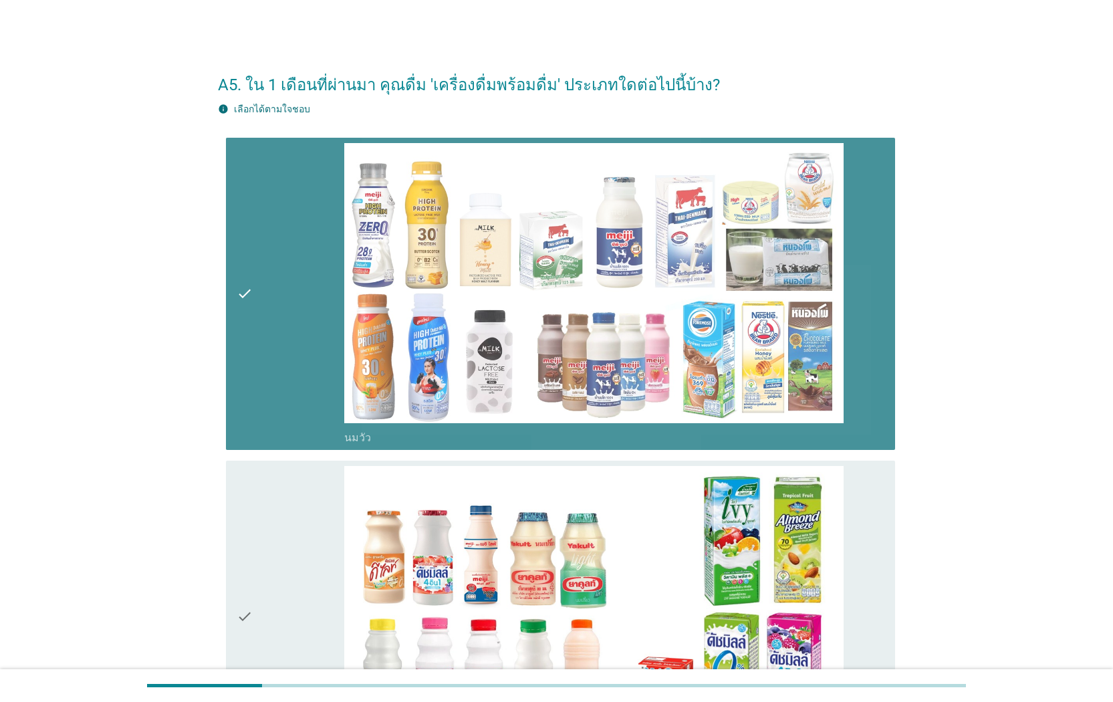
click at [218, 534] on div "check check_box นมเปรี้ยว" at bounding box center [557, 616] width 678 height 323
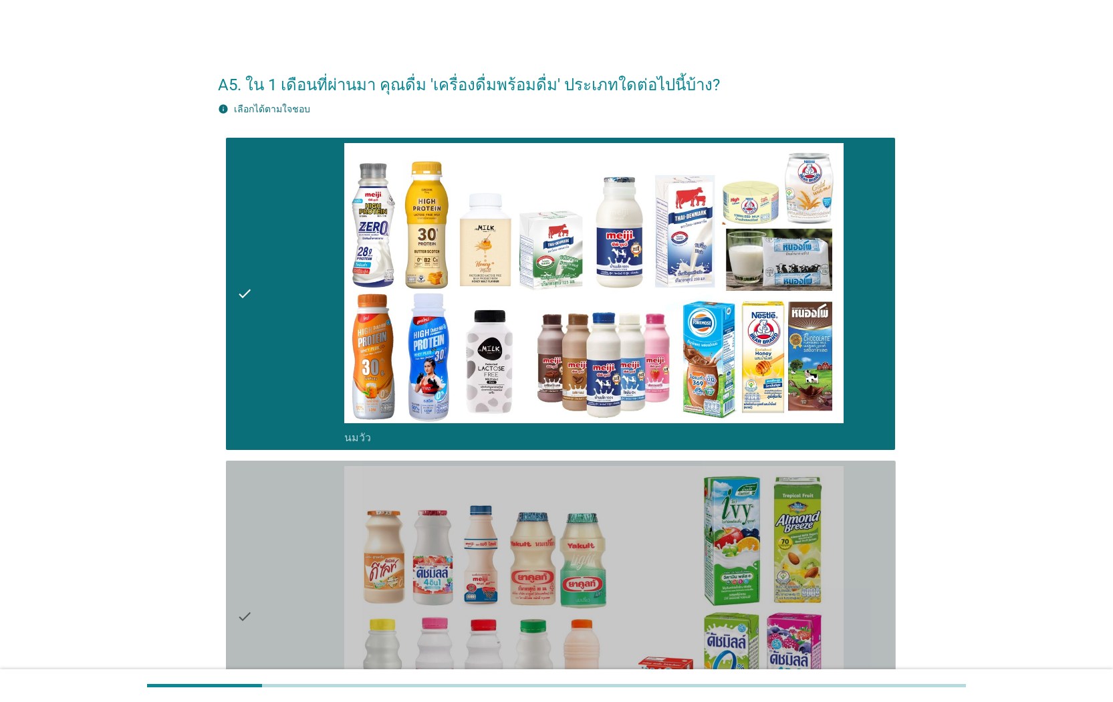
click at [258, 550] on div "check" at bounding box center [291, 616] width 108 height 301
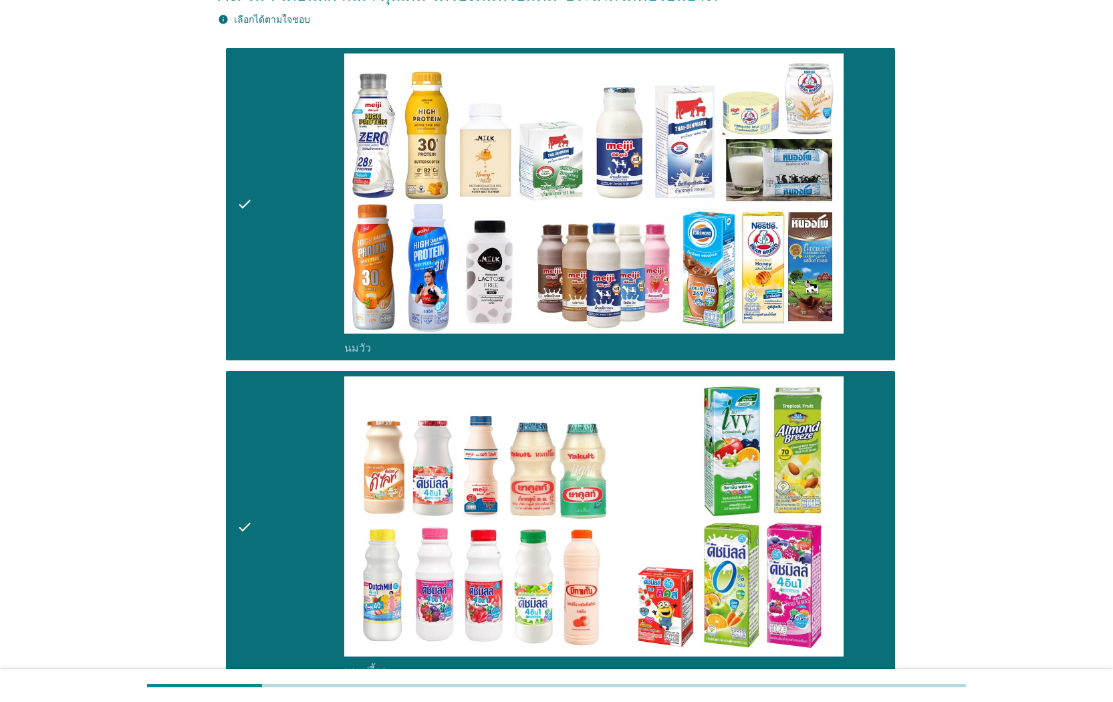
scroll to position [587, 0]
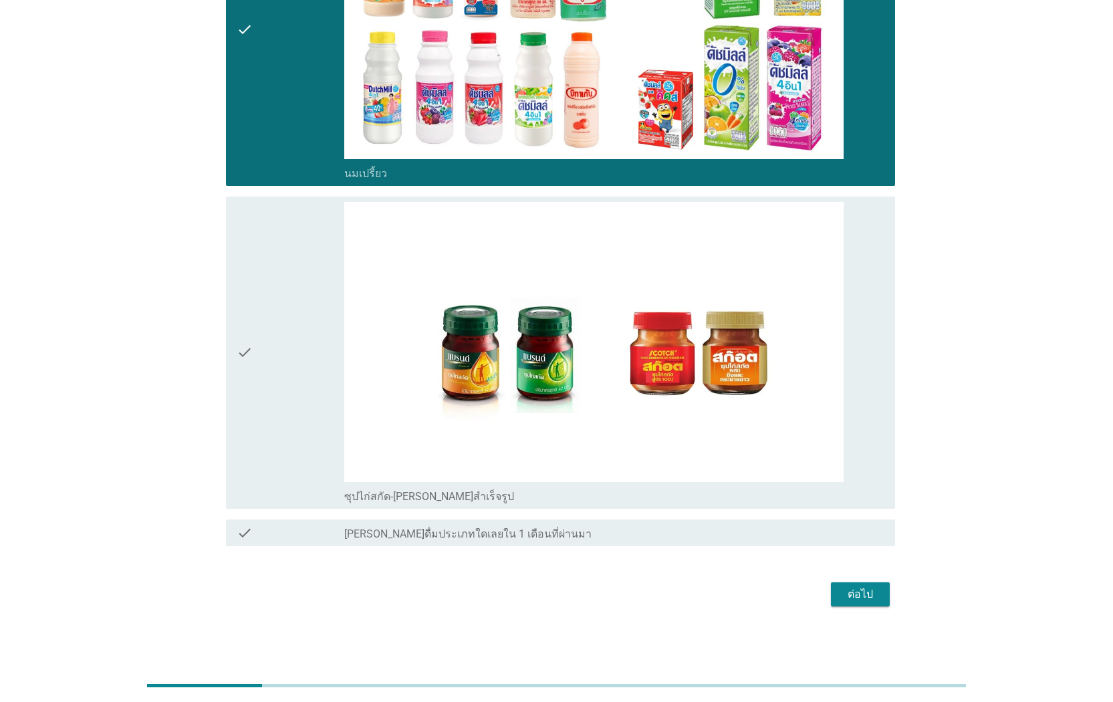
click at [289, 429] on div "check" at bounding box center [291, 352] width 108 height 301
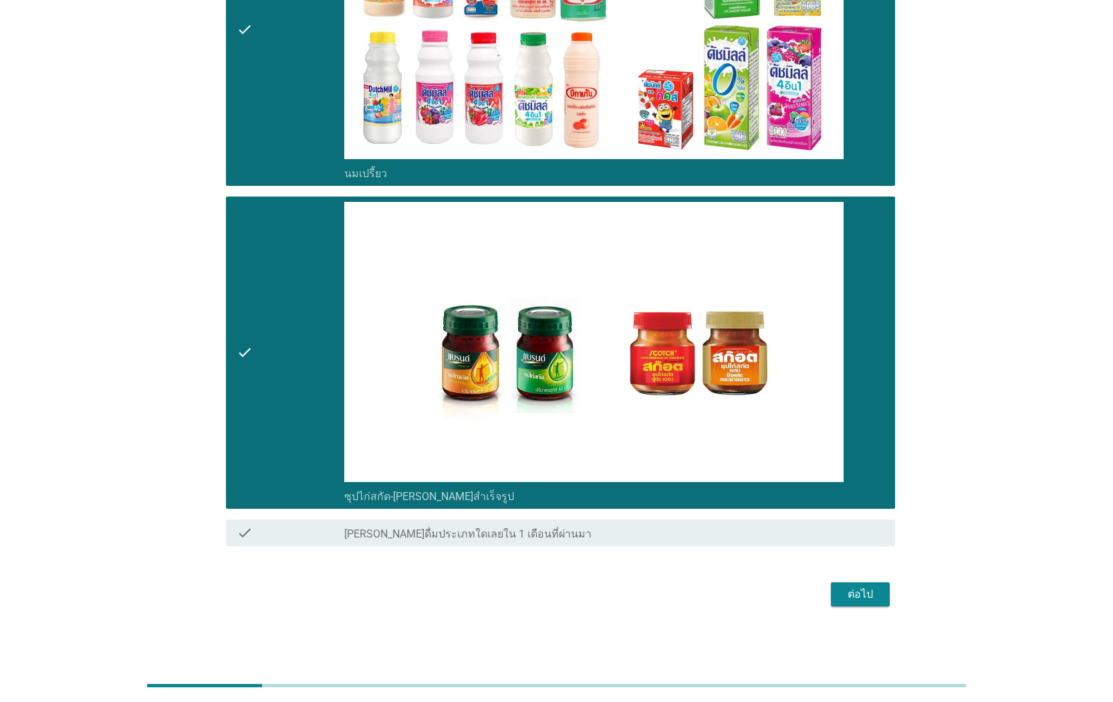
click at [857, 596] on div "ต่อไป" at bounding box center [859, 594] width 37 height 16
